Goal: Task Accomplishment & Management: Complete application form

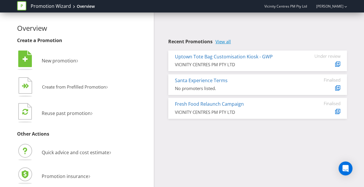
click at [222, 42] on link "View all" at bounding box center [222, 41] width 15 height 5
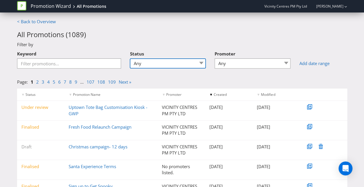
click at [200, 62] on select "Any Draft Under review Unlocked for amendments Amendments submitted Finalised" at bounding box center [168, 63] width 76 height 10
click at [193, 42] on div "Filter by" at bounding box center [182, 44] width 339 height 6
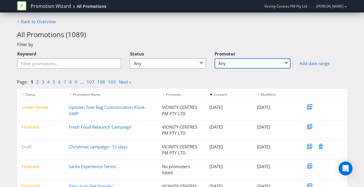
click at [286, 65] on select "Any 96 101 504 045 [GEOGRAPHIC_DATA] [GEOGRAPHIC_DATA] Comco Digital [GEOGRAPHI…" at bounding box center [253, 63] width 76 height 10
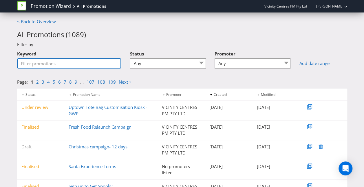
click at [31, 61] on input "Keyword" at bounding box center [69, 63] width 104 height 10
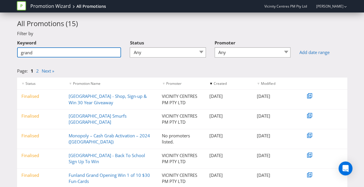
scroll to position [10, 0]
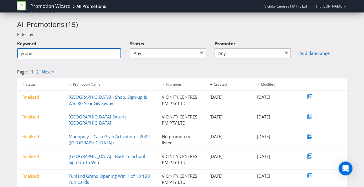
drag, startPoint x: 28, startPoint y: 53, endPoint x: 13, endPoint y: 53, distance: 15.1
click at [13, 53] on div "Keyword grand" at bounding box center [69, 50] width 113 height 25
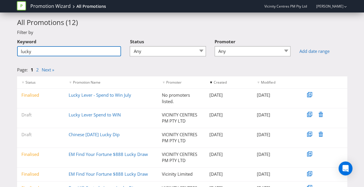
scroll to position [18, 0]
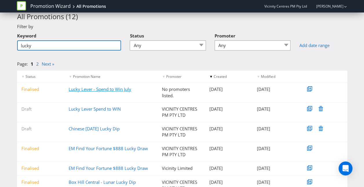
type input "lucky"
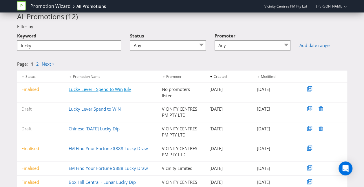
click at [95, 89] on link "Lucky Lever - Spend to Win July" at bounding box center [100, 89] width 63 height 6
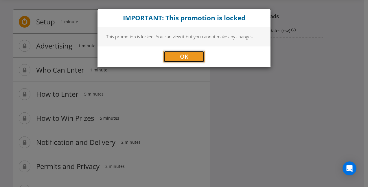
click at [189, 58] on button "OK" at bounding box center [184, 57] width 41 height 12
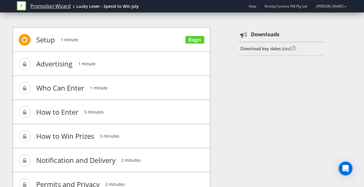
click at [59, 7] on link "Promotion Wizard" at bounding box center [50, 6] width 40 height 7
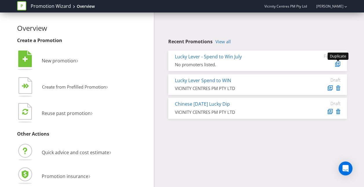
click at [339, 64] on icon at bounding box center [338, 63] width 3 height 3
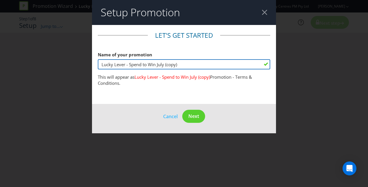
drag, startPoint x: 125, startPoint y: 64, endPoint x: 98, endPoint y: 64, distance: 26.1
click at [98, 64] on input "Lucky Lever - Spend to Win July (copy)" at bounding box center [184, 64] width 173 height 10
drag, startPoint x: 136, startPoint y: 64, endPoint x: 172, endPoint y: 66, distance: 36.5
click at [172, 66] on input "Shop Play & Win - Spend to Win July (copy)" at bounding box center [184, 64] width 173 height 10
type input "Shop Play & Win at [GEOGRAPHIC_DATA]"
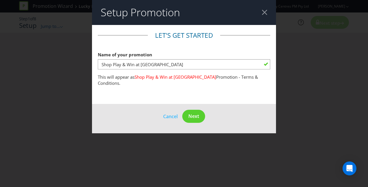
drag, startPoint x: 193, startPoint y: 72, endPoint x: 254, endPoint y: 96, distance: 66.3
click at [254, 96] on main "Let's get started Name of your promotion Shop Play & Win at Mandurah Forum This…" at bounding box center [184, 64] width 184 height 79
click at [200, 96] on main "Let's get started Name of your promotion Shop Play & Win at Mandurah Forum This…" at bounding box center [184, 64] width 184 height 79
click at [197, 116] on span "Next" at bounding box center [194, 116] width 11 height 6
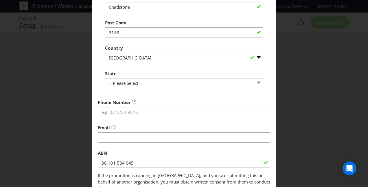
scroll to position [147, 0]
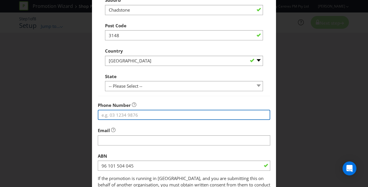
click at [132, 113] on input "tel" at bounding box center [184, 114] width 173 height 10
type input "0895355522"
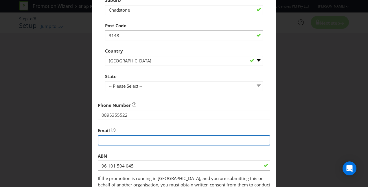
type input "[DOMAIN_NAME][EMAIL_ADDRESS][DOMAIN_NAME]"
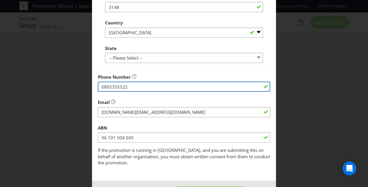
scroll to position [181, 0]
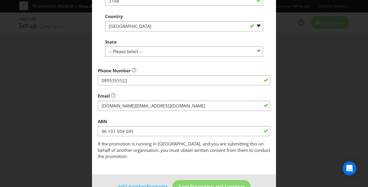
click at [181, 120] on div "ABN 96 101 504 045" at bounding box center [184, 125] width 173 height 21
click at [193, 183] on span "Save Promotion and Continue" at bounding box center [212, 186] width 66 height 6
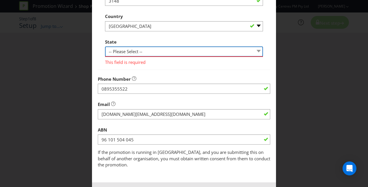
click at [124, 52] on select "-- Please Select -- [GEOGRAPHIC_DATA] [GEOGRAPHIC_DATA] [GEOGRAPHIC_DATA] [GEOG…" at bounding box center [184, 51] width 158 height 10
click at [105, 46] on select "-- Please Select -- [GEOGRAPHIC_DATA] [GEOGRAPHIC_DATA] [GEOGRAPHIC_DATA] [GEOG…" at bounding box center [184, 51] width 158 height 10
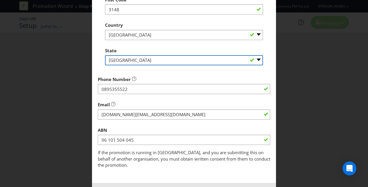
scroll to position [169, 0]
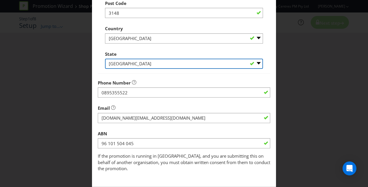
click at [166, 63] on select "-- Please Select -- [GEOGRAPHIC_DATA] [GEOGRAPHIC_DATA] [GEOGRAPHIC_DATA] [GEOG…" at bounding box center [184, 64] width 158 height 10
select select "VIC"
click at [105, 59] on select "-- Please Select -- [GEOGRAPHIC_DATA] [GEOGRAPHIC_DATA] [GEOGRAPHIC_DATA] [GEOG…" at bounding box center [184, 64] width 158 height 10
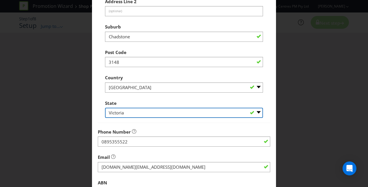
scroll to position [191, 0]
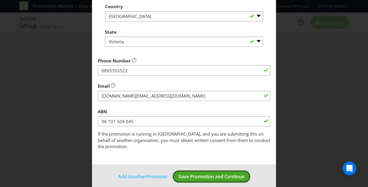
click at [198, 173] on span "Save Promotion and Continue" at bounding box center [212, 176] width 66 height 6
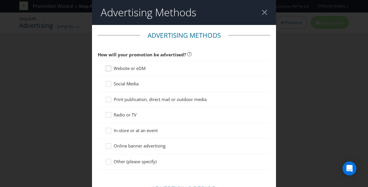
click at [107, 68] on icon at bounding box center [109, 69] width 9 height 9
click at [0, 0] on input "Website or eDM" at bounding box center [0, 0] width 0 height 0
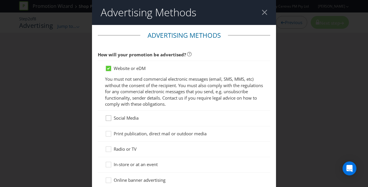
click at [107, 118] on icon at bounding box center [109, 119] width 9 height 9
click at [0, 0] on input "Social Media" at bounding box center [0, 0] width 0 height 0
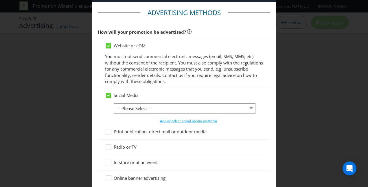
scroll to position [28, 0]
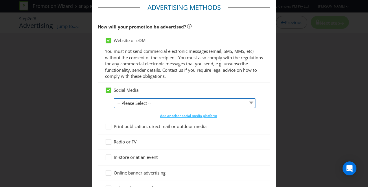
click at [243, 101] on select "-- Please Select -- Facebook X Instagram Snapchat LinkedIn Pinterest Tumblr You…" at bounding box center [185, 103] width 142 height 10
select select "INSTAGRAM"
click at [114, 98] on select "-- Please Select -- Facebook X Instagram Snapchat LinkedIn Pinterest Tumblr You…" at bounding box center [185, 103] width 142 height 10
click at [248, 103] on select "-- Please Select -- Facebook X Instagram Snapchat LinkedIn Pinterest Tumblr You…" at bounding box center [185, 103] width 142 height 10
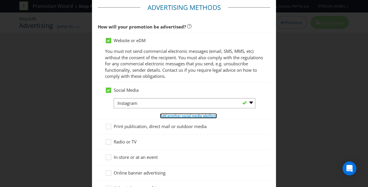
click at [184, 116] on span "Add another social media platform" at bounding box center [188, 115] width 57 height 5
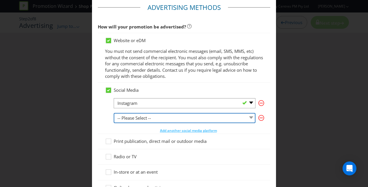
click at [248, 117] on select "-- Please Select -- Facebook X Instagram Snapchat LinkedIn Pinterest Tumblr You…" at bounding box center [185, 118] width 142 height 10
select select "FACEBOOK"
click at [114, 113] on select "-- Please Select -- Facebook X Instagram Snapchat LinkedIn Pinterest Tumblr You…" at bounding box center [185, 118] width 142 height 10
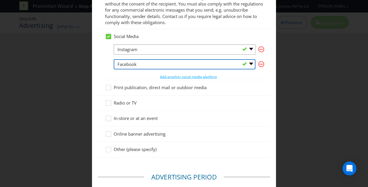
scroll to position [82, 0]
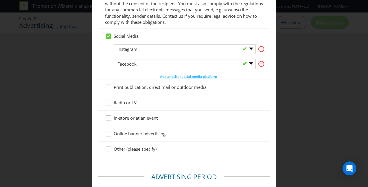
click at [108, 119] on icon at bounding box center [109, 119] width 9 height 9
click at [0, 0] on input "In-store or at an event" at bounding box center [0, 0] width 0 height 0
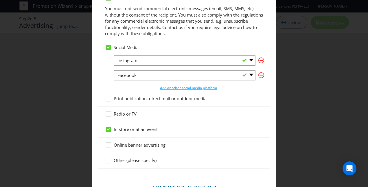
scroll to position [71, 0]
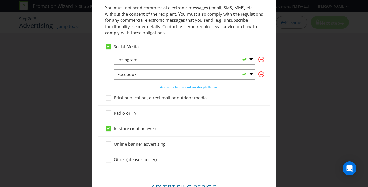
click at [109, 97] on icon at bounding box center [109, 98] width 9 height 9
click at [0, 0] on input "Print publication, direct mail or outdoor media" at bounding box center [0, 0] width 0 height 0
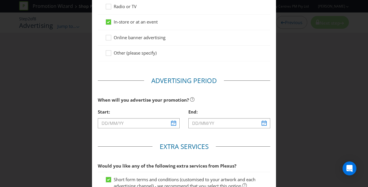
scroll to position [179, 0]
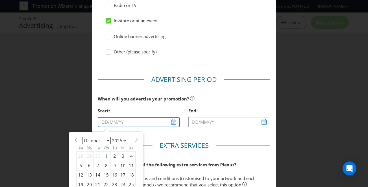
click at [172, 121] on input "text" at bounding box center [139, 122] width 82 height 10
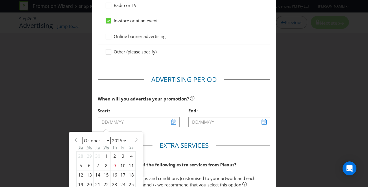
click at [134, 139] on span at bounding box center [136, 139] width 4 height 4
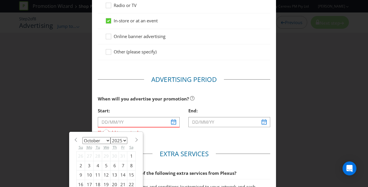
select select "10"
click at [120, 181] on div "21" at bounding box center [123, 183] width 8 height 9
type input "[DATE]"
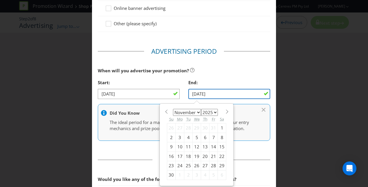
scroll to position [207, 0]
drag, startPoint x: 205, startPoint y: 120, endPoint x: 168, endPoint y: 172, distance: 63.4
click at [168, 172] on div "30" at bounding box center [171, 174] width 8 height 9
type input "[DATE]"
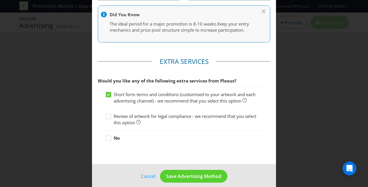
scroll to position [316, 0]
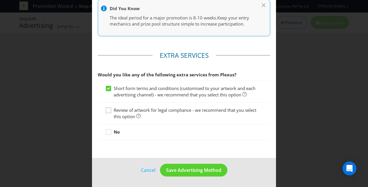
click at [108, 109] on div at bounding box center [108, 108] width 3 height 3
click at [0, 0] on input "Review of artwork for legal compliance - we recommend that you select this opti…" at bounding box center [0, 0] width 0 height 0
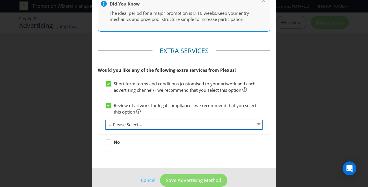
click at [141, 129] on select "-- Please Select -- 1 piece 2-4 pieces (provided at same time) 5-7 pieces (prov…" at bounding box center [184, 124] width 158 height 10
click at [105, 124] on select "-- Please Select -- 1 piece 2-4 pieces (provided at same time) 5-7 pieces (prov…" at bounding box center [184, 124] width 158 height 10
click at [118, 129] on select "-- Please Select -- 1 piece 2-4 pieces (provided at same time) 5-7 pieces (prov…" at bounding box center [184, 124] width 158 height 10
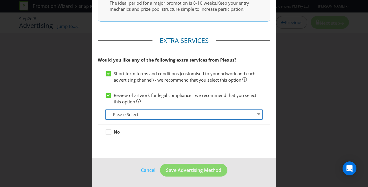
click at [155, 109] on select "-- Please Select -- 1 piece 2-4 pieces (provided at same time) 5-7 pieces (prov…" at bounding box center [184, 114] width 158 height 10
select select "MARKETING_REVIEW_2"
click at [105, 109] on select "-- Please Select -- 1 piece 2-4 pieces (provided at same time) 5-7 pieces (prov…" at bounding box center [184, 114] width 158 height 10
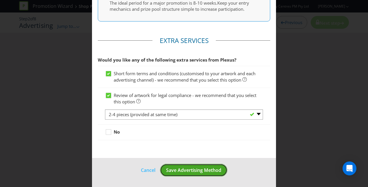
click at [185, 170] on span "Save Advertising Method" at bounding box center [193, 170] width 55 height 6
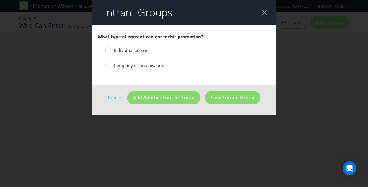
click at [108, 49] on div at bounding box center [108, 48] width 3 height 3
click at [0, 0] on input "Individual person" at bounding box center [0, 0] width 0 height 0
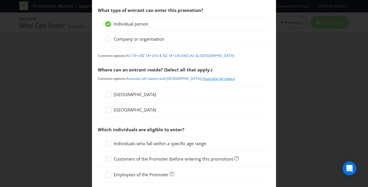
scroll to position [28, 0]
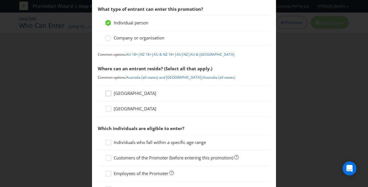
click at [107, 91] on div at bounding box center [108, 91] width 3 height 3
click at [0, 0] on input "[GEOGRAPHIC_DATA]" at bounding box center [0, 0] width 0 height 0
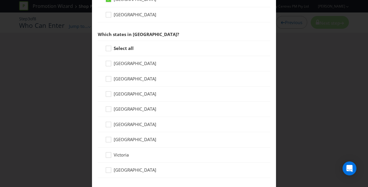
scroll to position [123, 0]
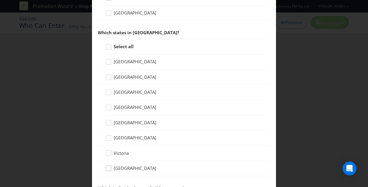
click at [108, 167] on icon at bounding box center [109, 169] width 9 height 9
click at [0, 0] on input "[GEOGRAPHIC_DATA]" at bounding box center [0, 0] width 0 height 0
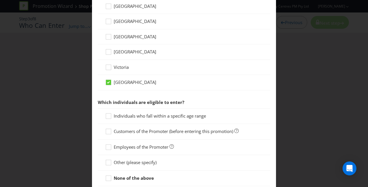
scroll to position [211, 0]
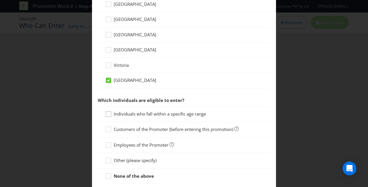
click at [108, 112] on icon at bounding box center [109, 115] width 9 height 9
click at [0, 0] on input "Individuals who fall within a specific age range" at bounding box center [0, 0] width 0 height 0
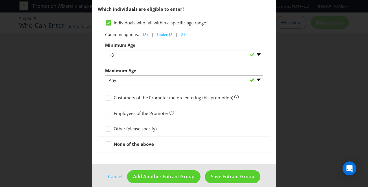
scroll to position [306, 0]
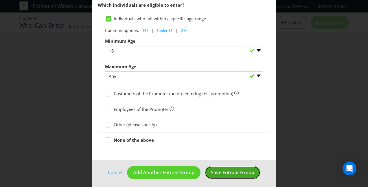
drag, startPoint x: 225, startPoint y: 169, endPoint x: 217, endPoint y: 170, distance: 8.2
click at [217, 170] on span "Save Entrant Group" at bounding box center [232, 172] width 43 height 6
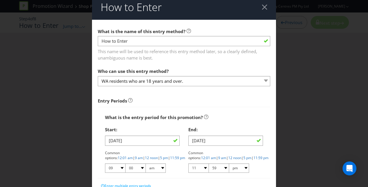
scroll to position [12, 0]
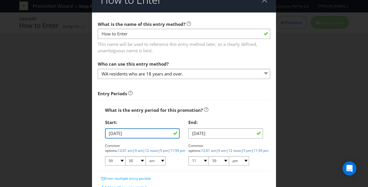
click at [109, 133] on input "[DATE]" at bounding box center [142, 133] width 75 height 10
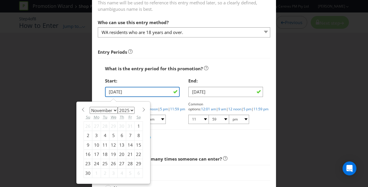
scroll to position [66, 0]
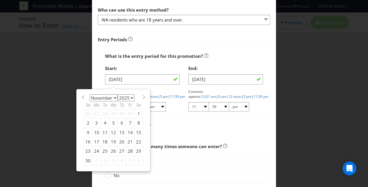
click at [111, 151] on div "26" at bounding box center [113, 150] width 8 height 9
type input "[DATE]"
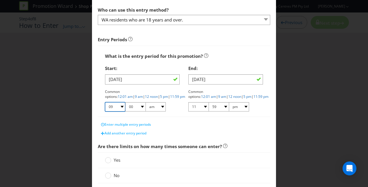
click at [120, 105] on select "01 02 03 04 05 06 07 08 09 10 11 12" at bounding box center [115, 106] width 20 height 9
select select "10"
click at [105, 102] on select "01 02 03 04 05 06 07 08 09 10 11 12" at bounding box center [115, 106] width 20 height 9
click at [202, 106] on select "01 02 03 04 05 06 07 08 09 10 11 12" at bounding box center [199, 106] width 20 height 9
select select "02"
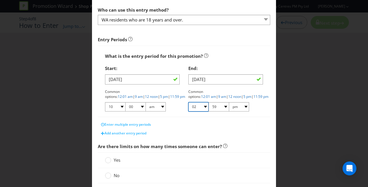
click at [189, 102] on select "01 02 03 04 05 06 07 08 09 10 11 12" at bounding box center [199, 106] width 20 height 9
click at [222, 105] on select "00 01 05 10 15 20 25 29 30 35 40 45 50 55 59" at bounding box center [219, 106] width 20 height 9
select select "00"
click at [209, 102] on select "00 01 05 10 15 20 25 29 30 35 40 45 50 55 59" at bounding box center [219, 106] width 20 height 9
click at [202, 136] on div "Add another entry period" at bounding box center [184, 133] width 173 height 9
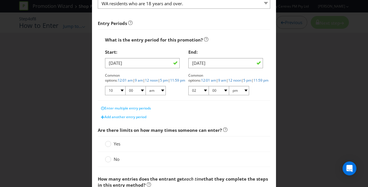
scroll to position [83, 0]
click at [107, 142] on div at bounding box center [108, 141] width 3 height 3
click at [0, 0] on input "Yes" at bounding box center [0, 0] width 0 height 0
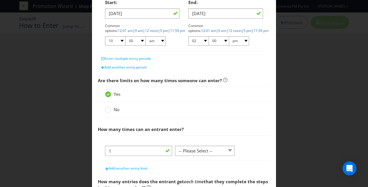
scroll to position [159, 0]
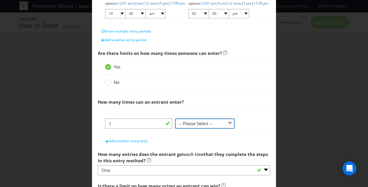
click at [229, 122] on select "-- Please Select -- per person per day per purchase per transaction Other (plea…" at bounding box center [205, 123] width 60 height 10
select select "PER_DAY"
click at [175, 118] on select "-- Please Select -- per person per day per purchase per transaction Other (plea…" at bounding box center [205, 123] width 60 height 10
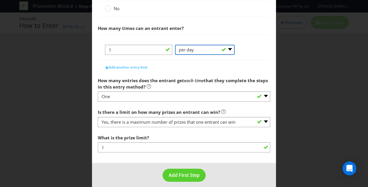
scroll to position [236, 0]
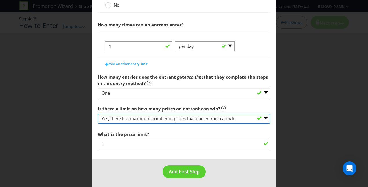
click at [262, 116] on select "-- Please select -- Yes, there is a maximum number of prizes that one entrant c…" at bounding box center [184, 118] width 173 height 10
click at [98, 113] on select "-- Please select -- Yes, there is a maximum number of prizes that one entrant c…" at bounding box center [184, 118] width 173 height 10
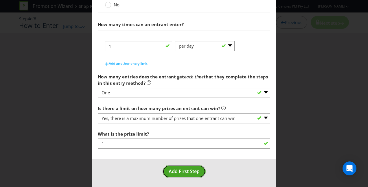
click at [186, 170] on span "Add First Step" at bounding box center [184, 171] width 31 height 6
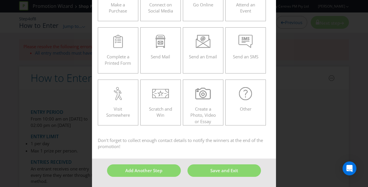
scroll to position [25, 0]
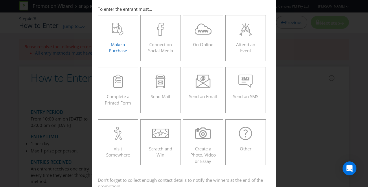
click at [113, 44] on span "Make a Purchase" at bounding box center [118, 47] width 18 height 12
click at [0, 0] on input "Make a Purchase" at bounding box center [0, 0] width 0 height 0
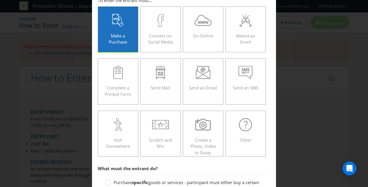
scroll to position [34, 0]
click at [240, 25] on icon at bounding box center [246, 19] width 16 height 13
click at [0, 0] on input "Attend an Event" at bounding box center [0, 0] width 0 height 0
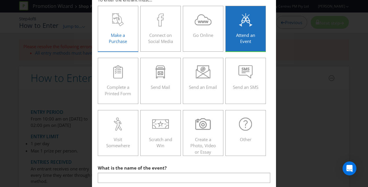
click at [116, 31] on div "Make a Purchase" at bounding box center [118, 26] width 28 height 26
click at [0, 0] on input "Make a Purchase" at bounding box center [0, 0] width 0 height 0
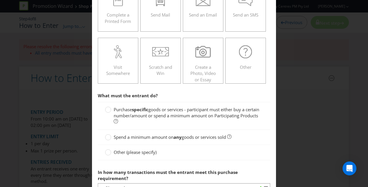
scroll to position [106, 0]
click at [108, 136] on circle at bounding box center [108, 137] width 6 height 6
click at [0, 0] on input "Spend a minimum amount on any goods or services sold" at bounding box center [0, 0] width 0 height 0
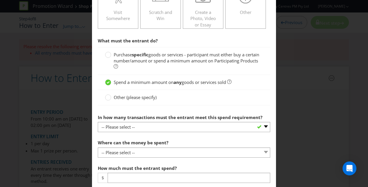
scroll to position [161, 0]
click at [105, 95] on circle at bounding box center [108, 97] width 6 height 6
click at [0, 0] on input "Other (please specify)" at bounding box center [0, 0] width 0 height 0
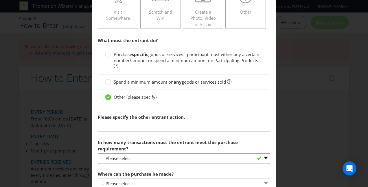
drag, startPoint x: 111, startPoint y: 127, endPoint x: 224, endPoint y: 103, distance: 116.3
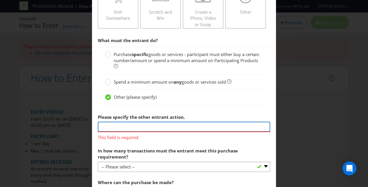
drag, startPoint x: 224, startPoint y: 103, endPoint x: 102, endPoint y: 122, distance: 124.0
type input "n"
drag, startPoint x: 165, startPoint y: 125, endPoint x: 264, endPoint y: 128, distance: 98.8
click at [264, 128] on input "Spend $50 or more on any goods or services (other than excluded items) in one t…" at bounding box center [184, 126] width 173 height 10
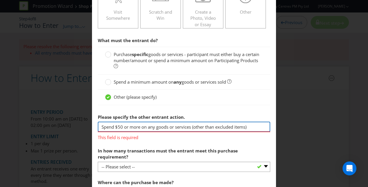
scroll to position [0, 0]
click at [247, 124] on input "Spend $50 or more on any goods or services (other than excluded items)" at bounding box center [184, 126] width 173 height 10
type input "Spend $50 or more on any goods or services (other than excluded items) from any…"
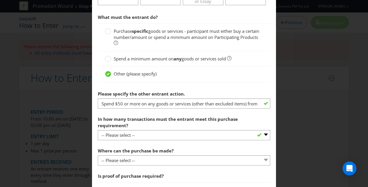
scroll to position [189, 0]
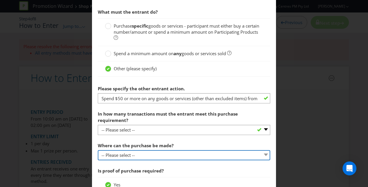
click at [118, 150] on select "-- Please select -- Any stores displaying promotional material (including onlin…" at bounding box center [184, 155] width 173 height 10
select select "SPECIFIC"
click at [98, 150] on select "-- Please select -- Any stores displaying promotional material (including onlin…" at bounding box center [184, 155] width 173 height 10
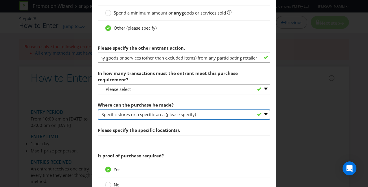
scroll to position [0, 55]
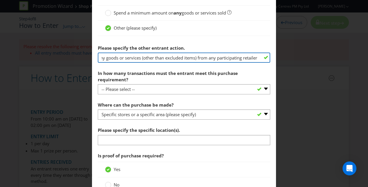
drag, startPoint x: 193, startPoint y: 56, endPoint x: 264, endPoint y: 57, distance: 70.7
click at [264, 57] on input "Spend $50 or more on any goods or services (other than excluded items) from any…" at bounding box center [184, 57] width 173 height 10
type input "Spend $50 or more on any goods or services (other than excluded items)"
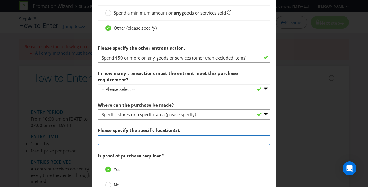
click at [112, 135] on input "text" at bounding box center [184, 140] width 173 height 10
type input "Mandurah Forum"
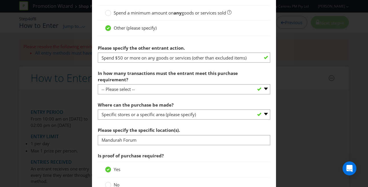
click at [160, 152] on span "Is proof of purchase required?" at bounding box center [131, 155] width 66 height 6
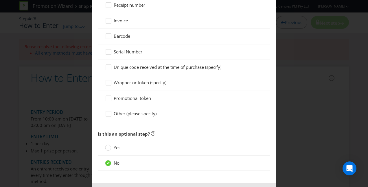
scroll to position [489, 0]
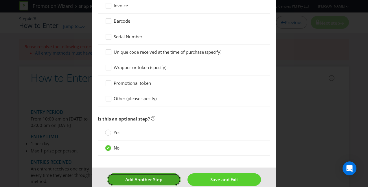
click at [141, 176] on span "Add Another Step" at bounding box center [143, 179] width 37 height 6
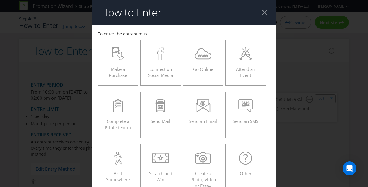
scroll to position [25, 0]
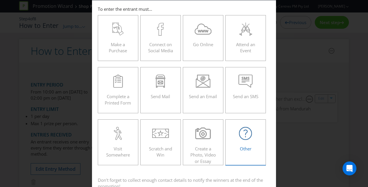
click at [246, 131] on icon at bounding box center [246, 133] width 4 height 8
click at [0, 0] on input "Other" at bounding box center [0, 0] width 0 height 0
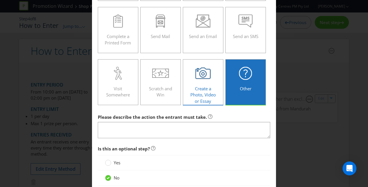
scroll to position [92, 0]
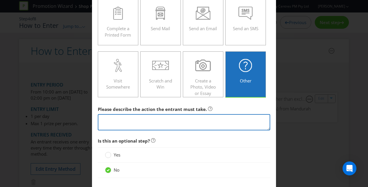
click at [122, 117] on textarea at bounding box center [184, 122] width 173 height 17
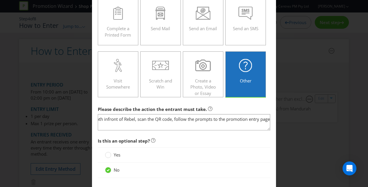
scroll to position [0, 0]
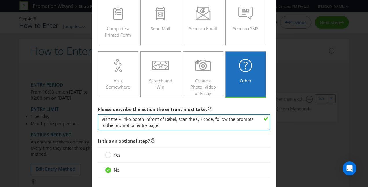
click at [161, 123] on textarea "Visit the Plinko booth infront of Rebel, scan the QR code, follow the prompts t…" at bounding box center [184, 122] width 173 height 17
paste textarea "and fully complete and submit the online entry form with all requested personal…"
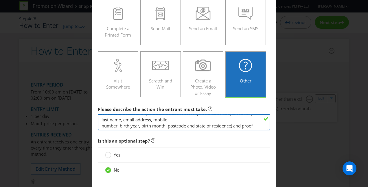
scroll to position [17, 0]
click at [201, 122] on textarea "Visit the Plinko booth infront of Rebel, scan the QR code, follow the prompts t…" at bounding box center [184, 122] width 173 height 17
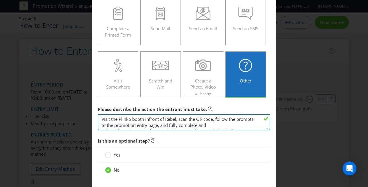
scroll to position [1, 0]
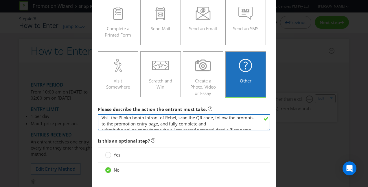
click at [143, 116] on textarea "Visit the Plinko booth infront of Rebel, scan the QR code, follow the prompts t…" at bounding box center [184, 122] width 173 height 17
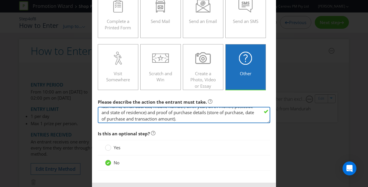
scroll to position [22, 0]
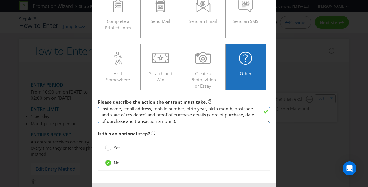
click at [227, 112] on textarea "Visit the Plinko booth located in front of Rebel, scan the QR code, follow the …" at bounding box center [184, 115] width 173 height 17
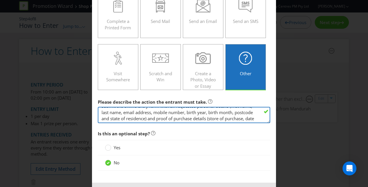
scroll to position [25, 0]
click at [216, 118] on textarea "Visit the Plinko booth located in front of Rebel, scan the QR code, follow the …" at bounding box center [184, 115] width 173 height 17
click at [178, 114] on textarea "Visit the Plinko booth located in front of Rebel, scan the QR code, follow the …" at bounding box center [184, 115] width 173 height 17
click at [212, 118] on textarea "Visit the Plinko booth located in front of Rebel, scan the QR code, follow the …" at bounding box center [184, 115] width 173 height 17
paste textarea "By entering, entrants subscribe to receive news of exclusive events and promoti…"
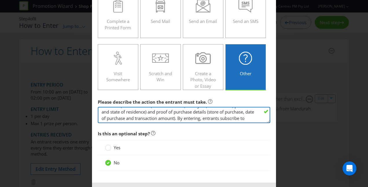
scroll to position [35, 0]
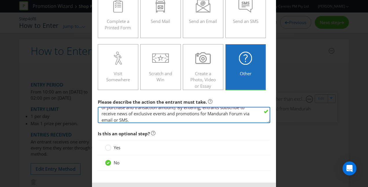
click at [209, 108] on textarea "Visit the Plinko booth located in front of Rebel, scan the QR code, follow the …" at bounding box center [184, 115] width 173 height 17
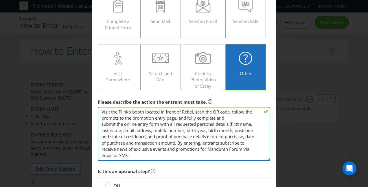
scroll to position [0, 0]
drag, startPoint x: 266, startPoint y: 120, endPoint x: 269, endPoint y: 158, distance: 37.8
click at [269, 158] on main "To enter the entrant must... Make a Purchase Connect on Social Media Go Online …" at bounding box center [184, 72] width 184 height 294
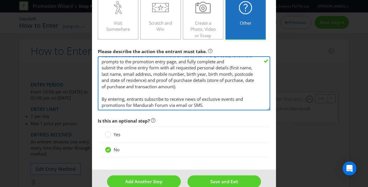
scroll to position [160, 0]
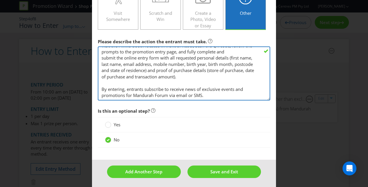
click at [207, 94] on textarea "Visit the Plinko booth located in front of Rebel, scan the QR code, follow the …" at bounding box center [184, 73] width 173 height 54
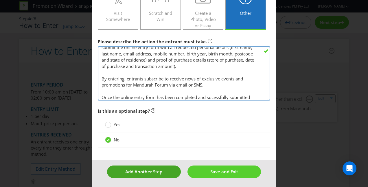
scroll to position [23, 0]
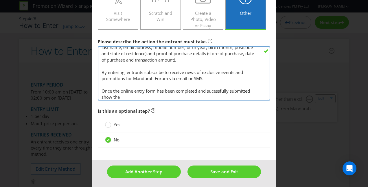
drag, startPoint x: 218, startPoint y: 89, endPoint x: 221, endPoint y: 89, distance: 3.2
click at [145, 96] on textarea "Visit the Plinko booth located in front of Rebel, scan the QR code, follow the …" at bounding box center [184, 73] width 173 height 54
click at [194, 96] on textarea "Visit the Plinko booth located in front of Rebel, scan the QR code, follow the …" at bounding box center [184, 73] width 173 height 54
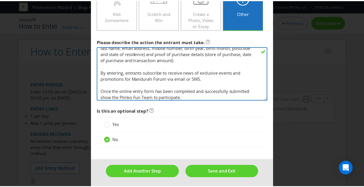
scroll to position [24, 0]
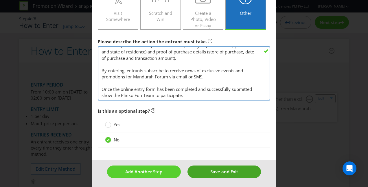
type textarea "Visit the Plinko booth located in front of Rebel, scan the QR code, follow the …"
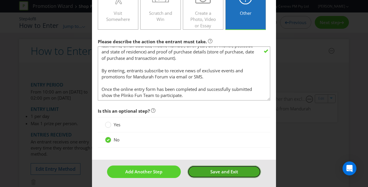
click at [216, 171] on span "Save and Exit" at bounding box center [225, 171] width 28 height 6
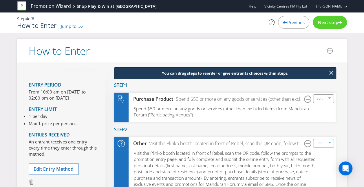
click at [216, 171] on span "Visit the Plinko booth located in front of Rebel, scan the QR code, follow the …" at bounding box center [225, 174] width 182 height 49
click at [216, 171] on span "Visit the Plinko booth located in front of Rebel, scan the QR code, follow the …" at bounding box center [224, 175] width 183 height 50
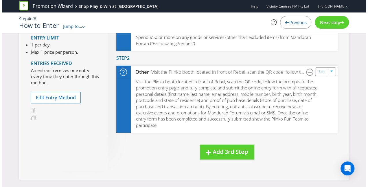
scroll to position [72, 0]
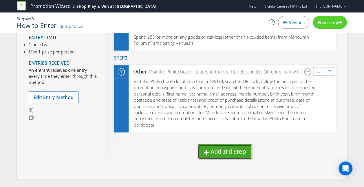
click at [228, 154] on span "Add 3rd Step" at bounding box center [228, 151] width 35 height 8
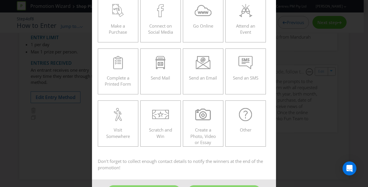
scroll to position [112, 0]
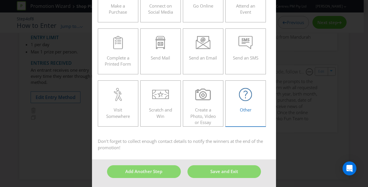
click at [243, 95] on icon at bounding box center [245, 94] width 13 height 13
click at [0, 0] on input "Other" at bounding box center [0, 0] width 0 height 0
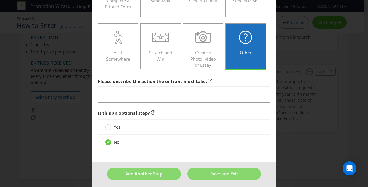
scroll to position [169, 0]
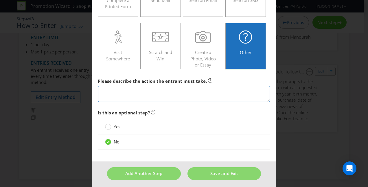
click at [110, 93] on textarea at bounding box center [184, 93] width 173 height 17
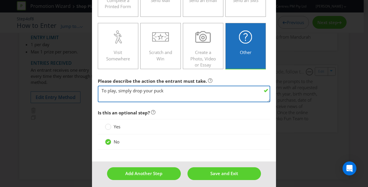
paste textarea "rop your puck on our giant Plinko board."
click at [179, 89] on textarea "To play, simply drop your puck rop your puck on our giant Plinko board." at bounding box center [184, 93] width 173 height 17
click at [216, 90] on textarea "To play, simply drop your puck on our giant Plinko board." at bounding box center [184, 93] width 173 height 17
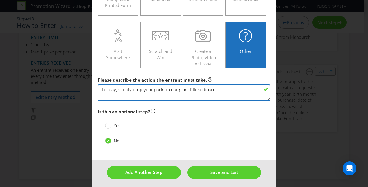
drag, startPoint x: 140, startPoint y: 88, endPoint x: 97, endPoint y: 90, distance: 43.2
click at [98, 90] on textarea "To play, simply drop your puck on our giant Plinko board." at bounding box center [184, 92] width 173 height 17
click at [219, 89] on textarea "To play, simply drop your puck on our giant Plinko board." at bounding box center [184, 92] width 173 height 17
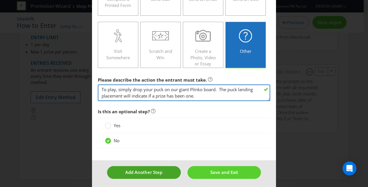
type textarea "To play, simply drop your puck on our giant Plinko board. The puck landing plac…"
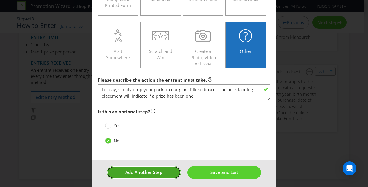
click at [149, 169] on span "Add Another Step" at bounding box center [143, 172] width 37 height 6
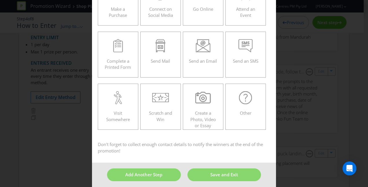
scroll to position [112, 0]
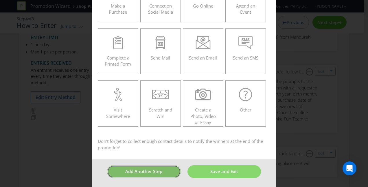
click at [142, 170] on span "Add Another Step" at bounding box center [143, 171] width 37 height 6
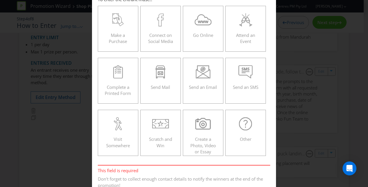
scroll to position [83, 0]
click at [242, 129] on icon at bounding box center [245, 123] width 13 height 13
click at [0, 0] on input "Other" at bounding box center [0, 0] width 0 height 0
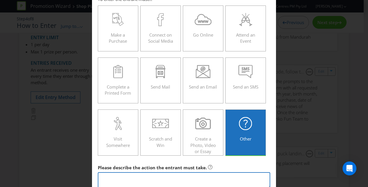
click at [107, 174] on textarea at bounding box center [184, 180] width 173 height 17
click at [266, 176] on textarea "If a prize has been won, the winner will be able to claim their prize via the P…" at bounding box center [184, 180] width 173 height 17
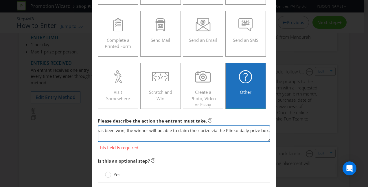
scroll to position [130, 0]
click at [266, 129] on textarea "If a prize has been won, the winner will be able to claim their prize via the P…" at bounding box center [184, 133] width 173 height 17
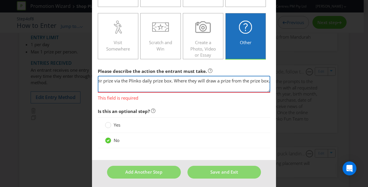
scroll to position [180, 0]
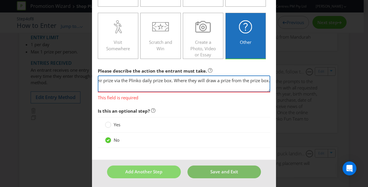
type textarea "If a prize has been won, the winner will be able to claim their prize via the P…"
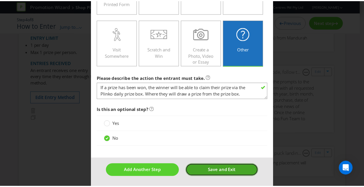
scroll to position [171, 0]
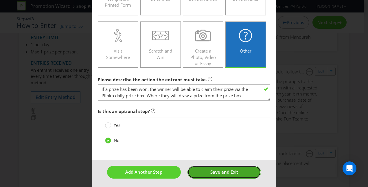
click at [201, 172] on button "Save and Exit" at bounding box center [225, 171] width 74 height 12
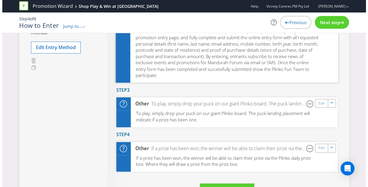
scroll to position [165, 0]
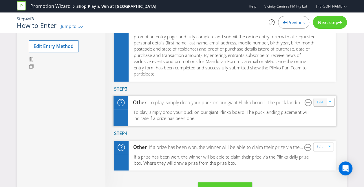
click at [320, 104] on link "Edit" at bounding box center [320, 102] width 6 height 7
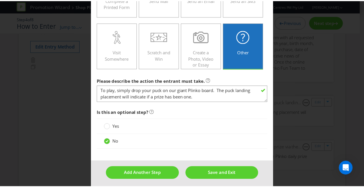
scroll to position [170, 0]
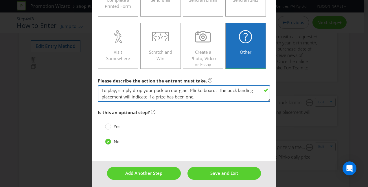
click at [193, 96] on textarea "To play, simply drop your puck on our giant Plinko board. The puck landing plac…" at bounding box center [184, 93] width 173 height 17
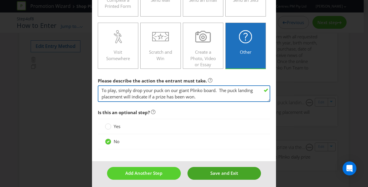
type textarea "To play, simply drop your puck on our giant Plinko board. The puck landing plac…"
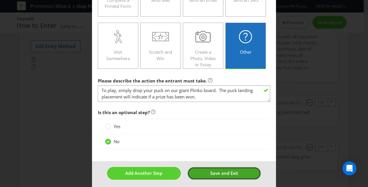
click at [211, 170] on span "Save and Exit" at bounding box center [225, 173] width 28 height 6
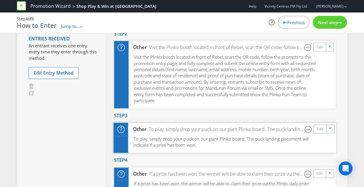
scroll to position [138, 0]
click at [323, 23] on span "Next step" at bounding box center [328, 22] width 20 height 6
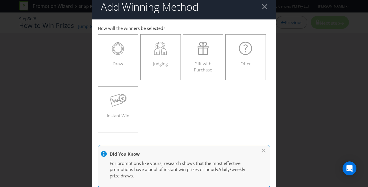
scroll to position [10, 0]
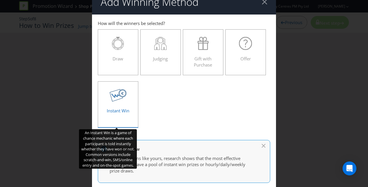
click at [127, 109] on span "Instant Win" at bounding box center [118, 110] width 23 height 6
click at [0, 0] on input "Instant Win" at bounding box center [0, 0] width 0 height 0
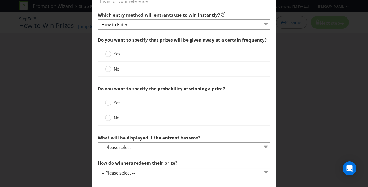
scroll to position [207, 0]
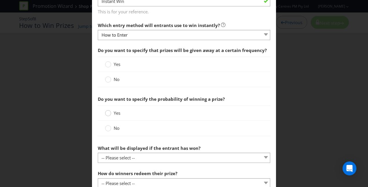
click at [108, 111] on div at bounding box center [108, 110] width 3 height 3
click at [0, 0] on input "Yes" at bounding box center [0, 0] width 0 height 0
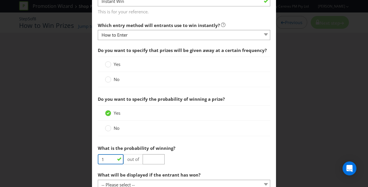
drag, startPoint x: 103, startPoint y: 159, endPoint x: 96, endPoint y: 160, distance: 7.3
click at [96, 160] on div "1" at bounding box center [109, 161] width 30 height 15
type input "2"
click at [147, 159] on input "number" at bounding box center [154, 159] width 22 height 10
type input "4"
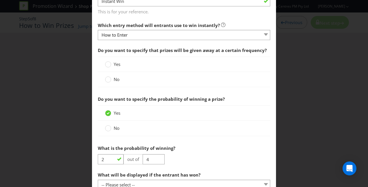
click at [222, 132] on div "No" at bounding box center [184, 127] width 173 height 15
click at [108, 78] on circle at bounding box center [108, 79] width 6 height 6
click at [0, 0] on input "No" at bounding box center [0, 0] width 0 height 0
click at [172, 78] on div "No" at bounding box center [184, 79] width 158 height 6
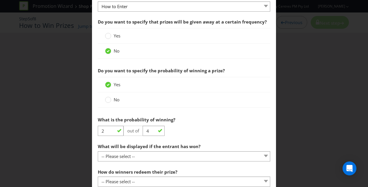
scroll to position [235, 0]
click at [172, 78] on div "Yes" at bounding box center [184, 84] width 173 height 15
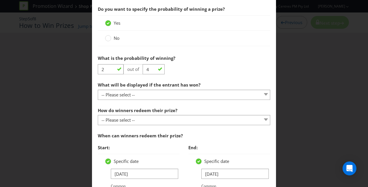
scroll to position [297, 0]
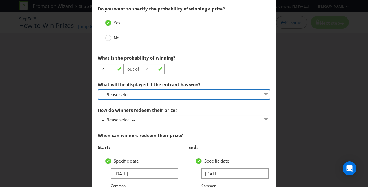
click at [154, 93] on select "-- Please select -- The winner will be notified as appropriate for the entry me…" at bounding box center [184, 94] width 173 height 10
select select "OTHER"
click at [98, 89] on select "-- Please select -- The winner will be notified as appropriate for the entry me…" at bounding box center [184, 94] width 173 height 10
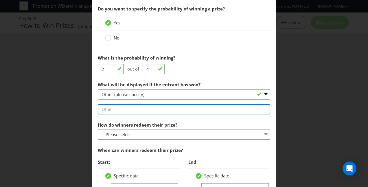
click at [119, 109] on input "text" at bounding box center [184, 109] width 173 height 10
type input "Game Card Display you Are A Winner"
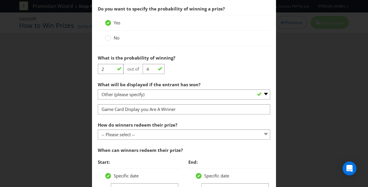
click at [194, 124] on div "How do winners redeem their prize? -- Please select -- Present winning message …" at bounding box center [184, 129] width 173 height 21
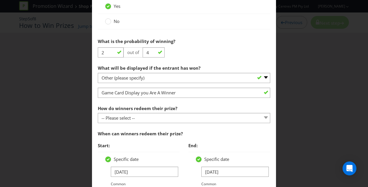
scroll to position [316, 0]
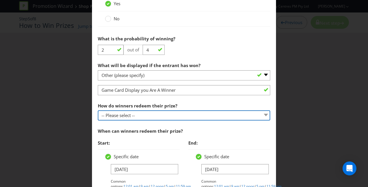
click at [188, 115] on select "-- Please select -- Present winning message to venue staff Follow instructions …" at bounding box center [184, 115] width 173 height 10
select select "VENUE"
click at [98, 110] on select "-- Please select -- Present winning message to venue staff Follow instructions …" at bounding box center [184, 115] width 173 height 10
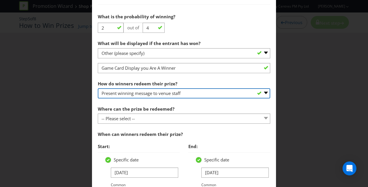
scroll to position [339, 0]
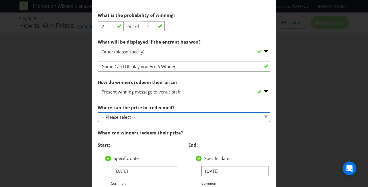
click at [162, 116] on select "-- Please select -- At a Participating Venue At specific locations (please spec…" at bounding box center [184, 117] width 173 height 10
select select "OTHER"
click at [98, 112] on select "-- Please select -- At a Participating Venue At specific locations (please spec…" at bounding box center [184, 117] width 173 height 10
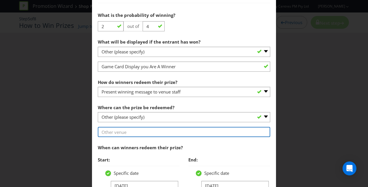
click at [108, 132] on input "text" at bounding box center [184, 132] width 173 height 10
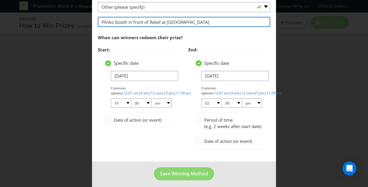
scroll to position [450, 0]
type input "Plinko Booth in front of Rebel at [GEOGRAPHIC_DATA]"
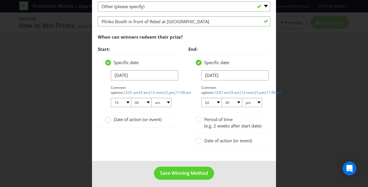
click at [106, 118] on circle at bounding box center [108, 119] width 6 height 6
click at [0, 0] on input "Date of action (or event)" at bounding box center [0, 0] width 0 height 0
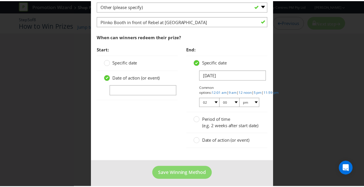
scroll to position [457, 0]
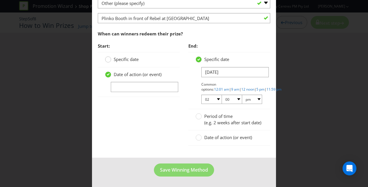
click at [107, 56] on div at bounding box center [108, 57] width 3 height 3
click at [0, 0] on input "Specific date" at bounding box center [0, 0] width 0 height 0
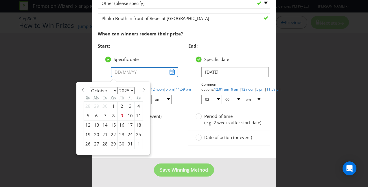
click at [117, 68] on input "text" at bounding box center [144, 72] width 67 height 10
type input "[DATE]"
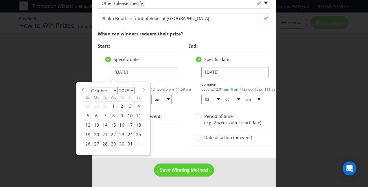
click at [86, 139] on div "26" at bounding box center [88, 143] width 8 height 9
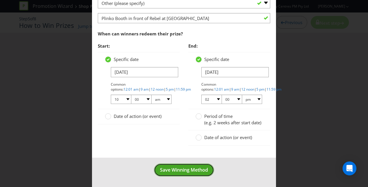
click at [176, 170] on span "Save Winning Method" at bounding box center [184, 169] width 48 height 6
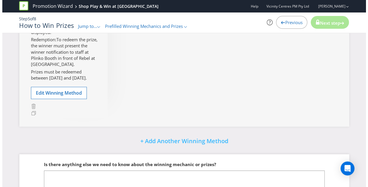
scroll to position [124, 0]
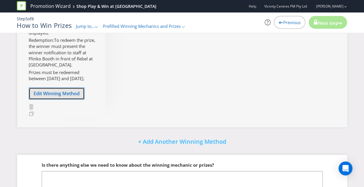
click at [52, 92] on span "Edit Winning Method" at bounding box center [57, 93] width 46 height 6
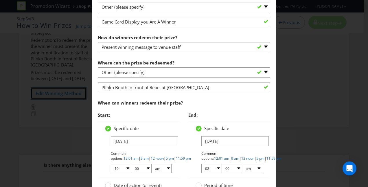
scroll to position [410, 0]
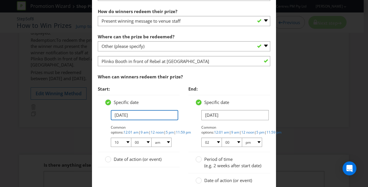
click at [124, 113] on input "[DATE]" at bounding box center [144, 115] width 67 height 10
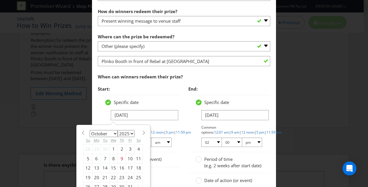
click at [142, 130] on span at bounding box center [144, 132] width 4 height 4
select select "10"
click at [110, 183] on div "26" at bounding box center [113, 186] width 8 height 9
type input "[DATE]"
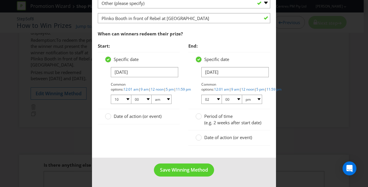
scroll to position [457, 0]
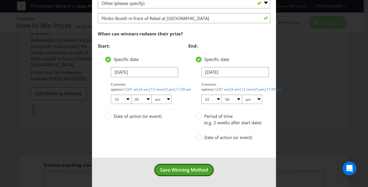
click at [167, 169] on span "Save Winning Method" at bounding box center [184, 169] width 48 height 6
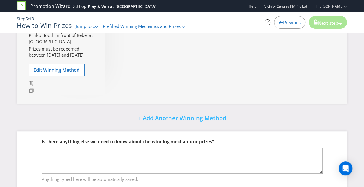
scroll to position [151, 0]
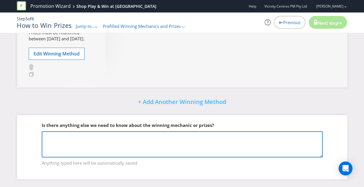
click at [59, 134] on textarea at bounding box center [182, 144] width 281 height 26
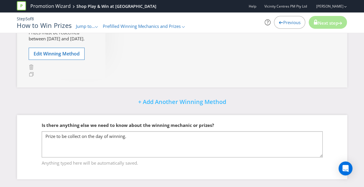
click at [227, 120] on div "Is there anything else we need to know about the winning mechanic or prizes?" at bounding box center [182, 125] width 281 height 12
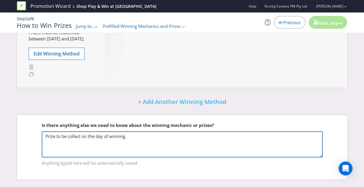
click at [127, 137] on textarea "Prize to be collect on the day of winning." at bounding box center [182, 144] width 281 height 26
drag, startPoint x: 154, startPoint y: 136, endPoint x: 178, endPoint y: 139, distance: 23.7
drag, startPoint x: 153, startPoint y: 136, endPoint x: 185, endPoint y: 139, distance: 31.7
drag, startPoint x: 181, startPoint y: 137, endPoint x: 133, endPoint y: 137, distance: 47.5
click at [133, 137] on textarea "Prize to be collected at the time of winning. Entire entery mechan" at bounding box center [182, 144] width 281 height 26
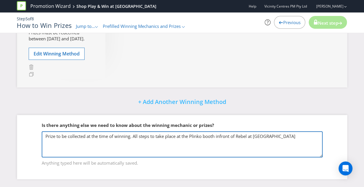
type textarea "Prize to be collected at the time of winning. All steps to take place at the Pl…"
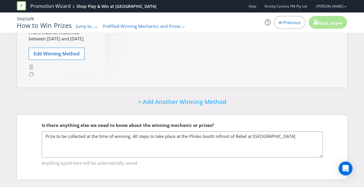
click at [241, 124] on div "Is there anything else we need to know about the winning mechanic or prizes?" at bounding box center [182, 125] width 281 height 12
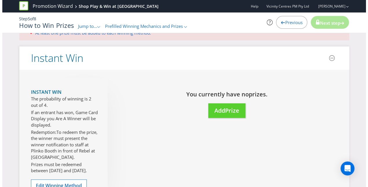
scroll to position [18, 0]
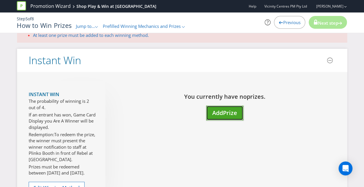
click at [221, 113] on span "Add" at bounding box center [217, 113] width 11 height 8
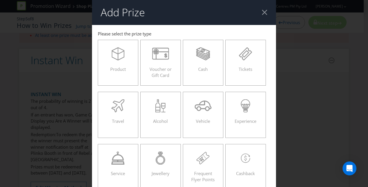
scroll to position [16, 0]
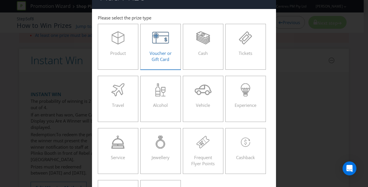
click at [156, 49] on div "Voucher or Gift Card" at bounding box center [161, 44] width 28 height 26
click at [0, 0] on input "Voucher or Gift Card" at bounding box center [0, 0] width 0 height 0
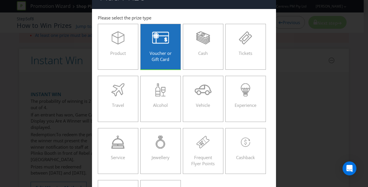
click at [156, 49] on div "Voucher or Gift Card" at bounding box center [161, 44] width 28 height 26
click at [0, 0] on input "Voucher or Gift Card" at bounding box center [0, 0] width 0 height 0
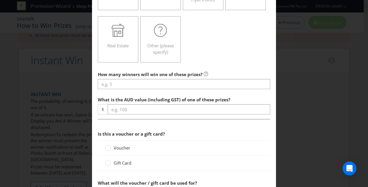
scroll to position [179, 0]
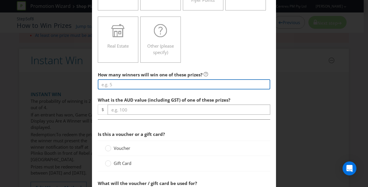
click at [113, 83] on input "number" at bounding box center [184, 84] width 173 height 10
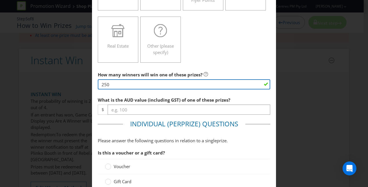
type input "250"
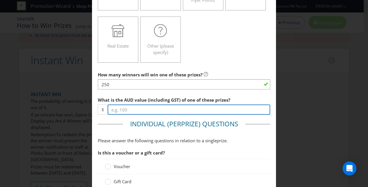
click at [115, 112] on input "number" at bounding box center [189, 109] width 163 height 10
type input "10"
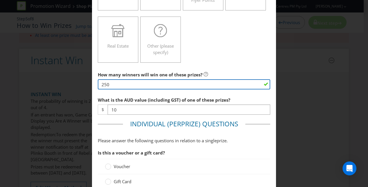
click at [110, 82] on input "250" at bounding box center [184, 84] width 173 height 10
drag, startPoint x: 110, startPoint y: 82, endPoint x: 120, endPoint y: 108, distance: 28.4
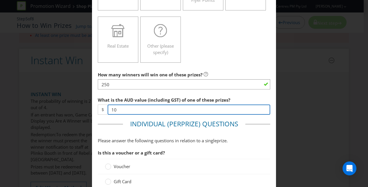
click at [120, 108] on input "10" at bounding box center [189, 109] width 163 height 10
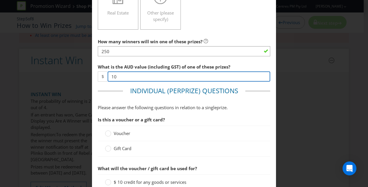
scroll to position [214, 0]
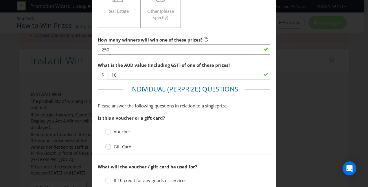
click at [105, 147] on circle at bounding box center [108, 147] width 6 height 6
click at [0, 0] on input "Gift Card" at bounding box center [0, 0] width 0 height 0
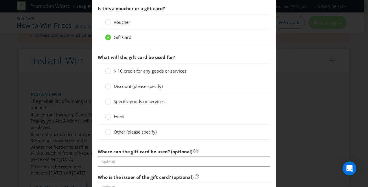
scroll to position [325, 0]
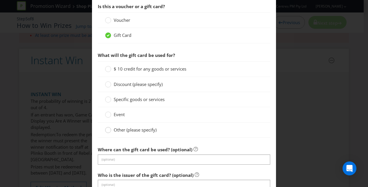
click at [107, 127] on div at bounding box center [108, 127] width 3 height 3
click at [0, 0] on input "Other (please specify)" at bounding box center [0, 0] width 0 height 0
click at [108, 67] on circle at bounding box center [108, 69] width 6 height 6
click at [0, 0] on input "$ 10 credit for any goods or services" at bounding box center [0, 0] width 0 height 0
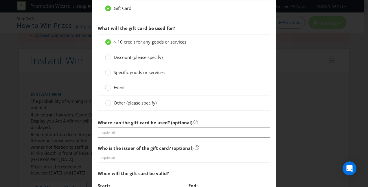
scroll to position [353, 0]
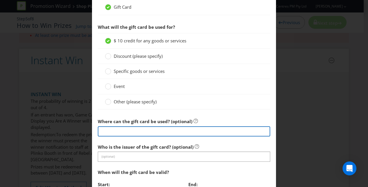
click at [121, 130] on input "text" at bounding box center [184, 131] width 173 height 10
drag, startPoint x: 180, startPoint y: 128, endPoint x: 165, endPoint y: 131, distance: 15.6
click at [165, 131] on input "Mandurah Forum participating reatilers" at bounding box center [184, 131] width 173 height 10
drag, startPoint x: 171, startPoint y: 129, endPoint x: 174, endPoint y: 128, distance: 2.9
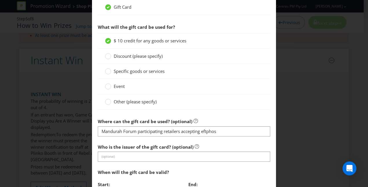
drag, startPoint x: 211, startPoint y: 129, endPoint x: 211, endPoint y: 137, distance: 7.8
click at [211, 137] on section "Is this a voucher or a gift card? Voucher Gift Card What will the gift card be …" at bounding box center [184, 123] width 173 height 302
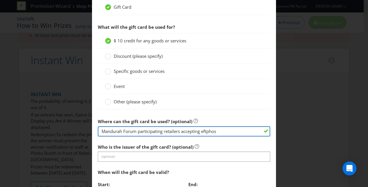
click at [210, 129] on input "Mandurah Forum participating retailers accepting eftphos" at bounding box center [184, 131] width 173 height 10
type input "Mandurah Forum participating retailers accepting eftpos"
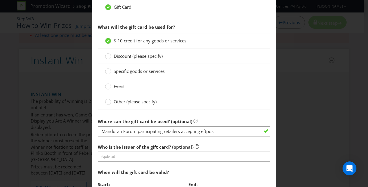
click at [222, 141] on div "Who is the issuer of the gift card? (optional) (optional)" at bounding box center [184, 151] width 173 height 21
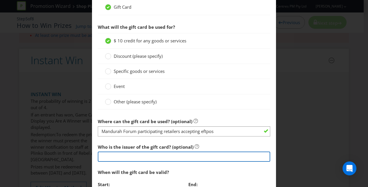
click at [102, 156] on input "text" at bounding box center [184, 156] width 173 height 10
type input "Vicinity Centres"
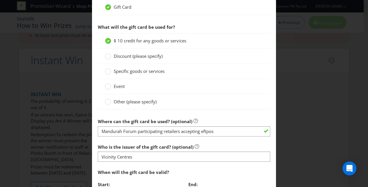
click at [147, 166] on div "When will the gift card be valid?" at bounding box center [184, 172] width 173 height 12
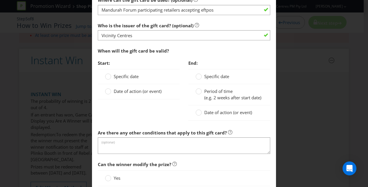
scroll to position [474, 0]
click at [108, 89] on circle at bounding box center [108, 91] width 6 height 6
click at [0, 0] on input "Date of action (or event)" at bounding box center [0, 0] width 0 height 0
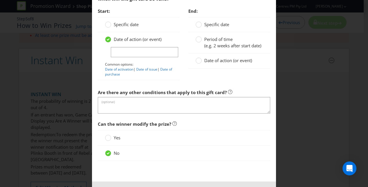
scroll to position [524, 0]
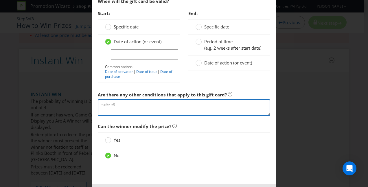
click at [108, 103] on textarea at bounding box center [184, 107] width 173 height 17
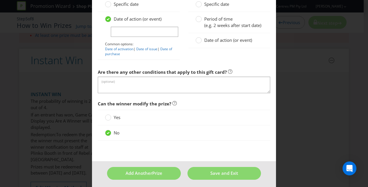
click at [192, 129] on div "No" at bounding box center [184, 132] width 158 height 6
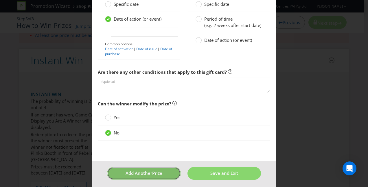
click at [141, 172] on span "Add Another" at bounding box center [139, 173] width 27 height 6
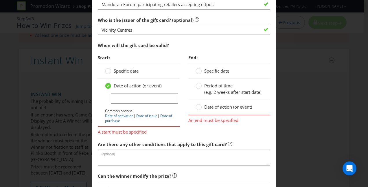
scroll to position [480, 0]
click at [105, 114] on link "Date of activation" at bounding box center [119, 115] width 28 height 5
type input "Date of activation"
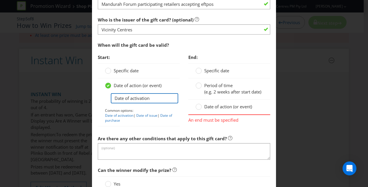
click at [129, 96] on input "Date of activation" at bounding box center [144, 98] width 67 height 10
click at [108, 85] on circle at bounding box center [108, 86] width 6 height 6
click at [0, 0] on input "Date of action (or event)" at bounding box center [0, 0] width 0 height 0
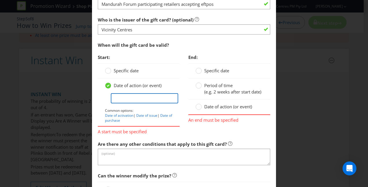
click at [118, 96] on input "text" at bounding box center [144, 98] width 67 height 10
click at [115, 113] on link "Date of activation" at bounding box center [119, 115] width 28 height 5
type input "Date of activation"
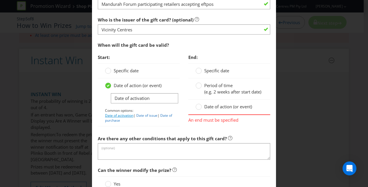
drag, startPoint x: 115, startPoint y: 112, endPoint x: 107, endPoint y: 113, distance: 8.5
click at [107, 113] on link "Date of activation" at bounding box center [119, 115] width 28 height 5
click at [198, 109] on circle at bounding box center [199, 107] width 6 height 6
click at [0, 0] on input "Date of action (or event)" at bounding box center [0, 0] width 0 height 0
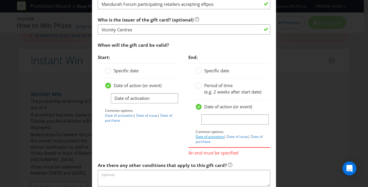
click at [206, 139] on link "Date of activation" at bounding box center [210, 136] width 28 height 5
type input "Date of activation"
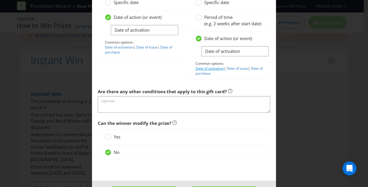
scroll to position [573, 0]
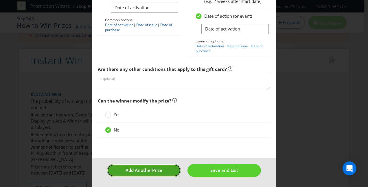
click at [155, 168] on span "Prize" at bounding box center [157, 170] width 10 height 6
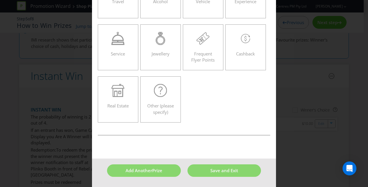
scroll to position [25, 0]
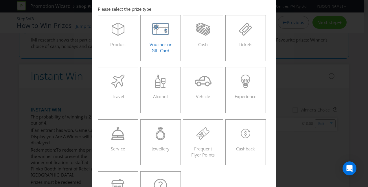
click at [154, 36] on div "Voucher or Gift Card" at bounding box center [161, 36] width 28 height 26
click at [0, 0] on input "Voucher or Gift Card" at bounding box center [0, 0] width 0 height 0
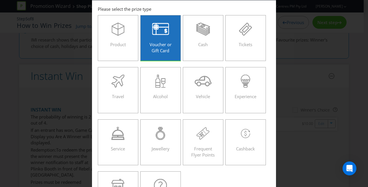
click at [154, 36] on div "Voucher or Gift Card" at bounding box center [161, 36] width 28 height 26
click at [0, 0] on input "Voucher or Gift Card" at bounding box center [0, 0] width 0 height 0
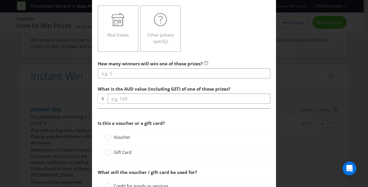
scroll to position [189, 0]
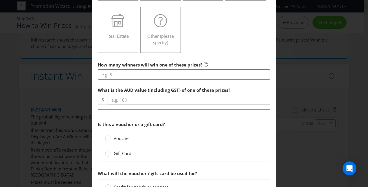
click at [109, 73] on input "number" at bounding box center [184, 74] width 173 height 10
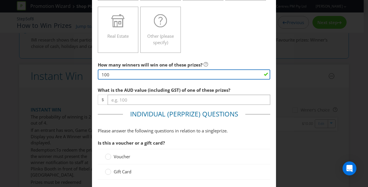
type input "100"
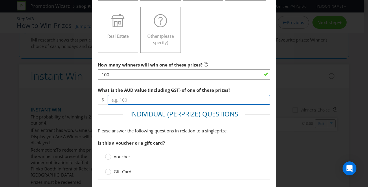
click at [119, 103] on input "number" at bounding box center [189, 99] width 163 height 10
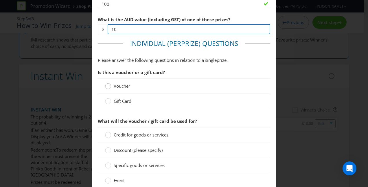
scroll to position [263, 0]
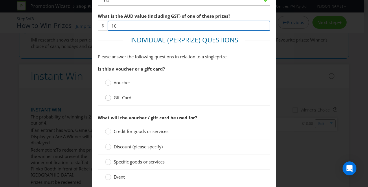
type input "10"
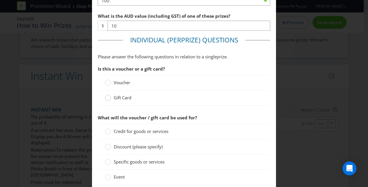
click at [107, 98] on circle at bounding box center [108, 98] width 6 height 6
click at [0, 0] on input "Gift Card" at bounding box center [0, 0] width 0 height 0
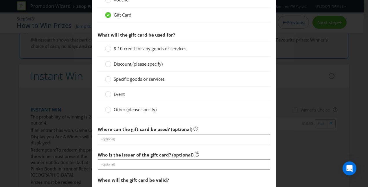
scroll to position [346, 0]
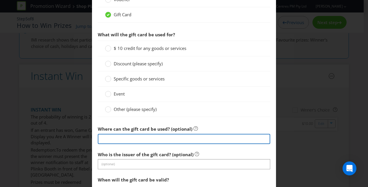
click at [107, 138] on input "text" at bounding box center [184, 139] width 173 height 10
type input "Timezone Powercards"
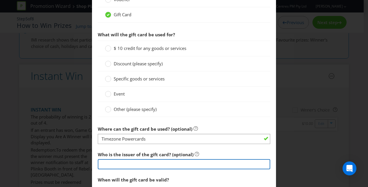
click at [107, 163] on input "text" at bounding box center [184, 164] width 173 height 10
click at [159, 160] on input "Timezone Mandurah" at bounding box center [184, 164] width 173 height 10
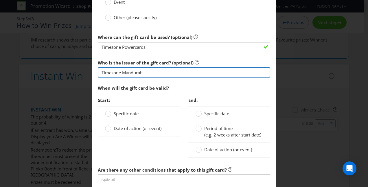
scroll to position [448, 0]
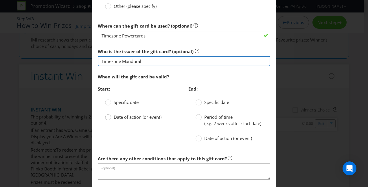
type input "Timezone Mandurah"
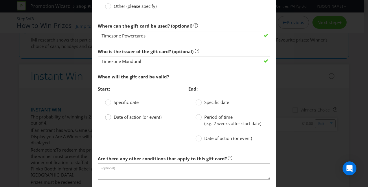
click at [107, 115] on circle at bounding box center [108, 117] width 6 height 6
click at [0, 0] on input "Date of action (or event)" at bounding box center [0, 0] width 0 height 0
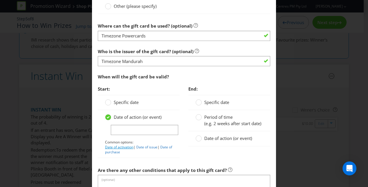
click at [112, 145] on link "Date of activation" at bounding box center [119, 146] width 28 height 5
type input "Date of activation"
click at [197, 141] on circle at bounding box center [199, 138] width 6 height 6
click at [0, 0] on input "Date of action (or event)" at bounding box center [0, 0] width 0 height 0
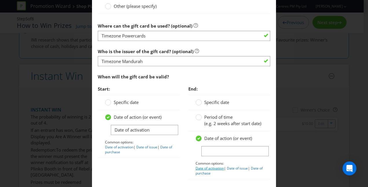
click at [199, 170] on link "Date of activation" at bounding box center [210, 167] width 28 height 5
type input "Date of activation"
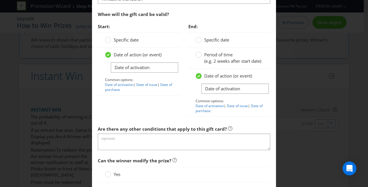
scroll to position [511, 0]
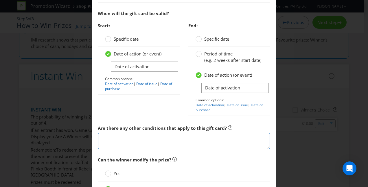
click at [112, 144] on textarea at bounding box center [184, 140] width 173 height 17
type textarea "T"
click at [175, 142] on textarea "Valid at Timezone Mandurah only" at bounding box center [184, 140] width 173 height 17
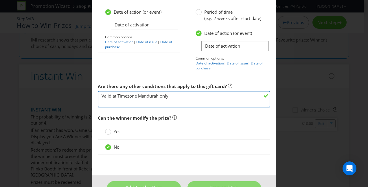
scroll to position [573, 0]
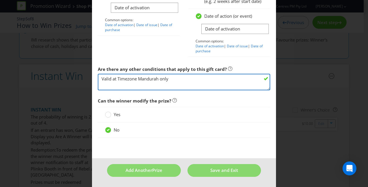
type textarea "Valid at Timezone Mandurah only"
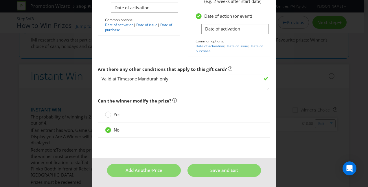
click at [179, 132] on div "No" at bounding box center [184, 130] width 158 height 6
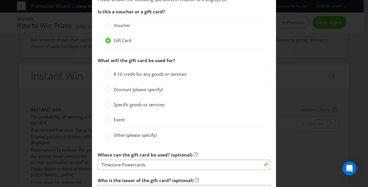
scroll to position [318, 0]
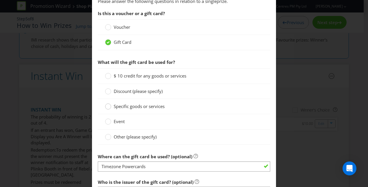
click at [108, 104] on div at bounding box center [108, 104] width 3 height 3
click at [0, 0] on input "Specific goods or services" at bounding box center [0, 0] width 0 height 0
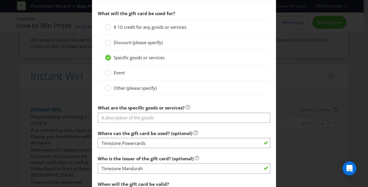
scroll to position [378, 0]
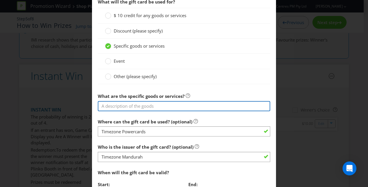
click at [114, 104] on input "text" at bounding box center [184, 106] width 173 height 10
type input "Powercard"
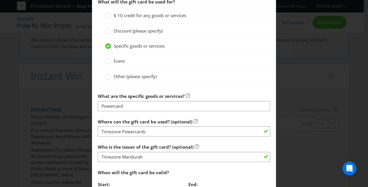
click at [160, 84] on div at bounding box center [184, 85] width 173 height 3
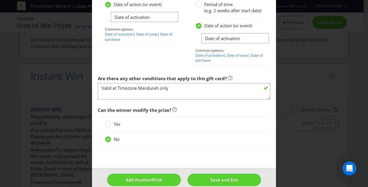
scroll to position [599, 0]
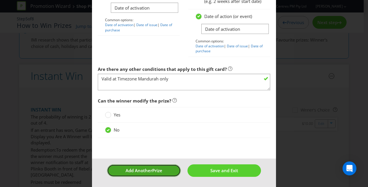
click at [142, 170] on span "Add Another" at bounding box center [139, 170] width 27 height 6
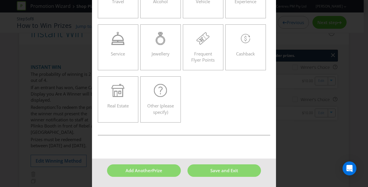
scroll to position [25, 0]
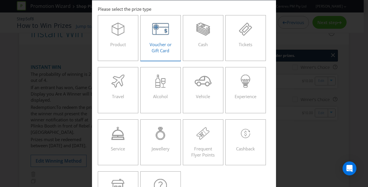
click at [157, 43] on span "Voucher or Gift Card" at bounding box center [161, 47] width 22 height 12
click at [0, 0] on input "Voucher or Gift Card" at bounding box center [0, 0] width 0 height 0
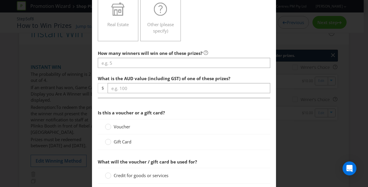
scroll to position [201, 0]
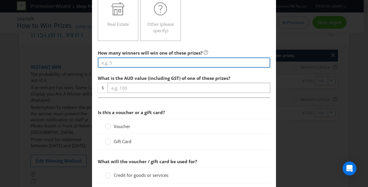
click at [107, 61] on input "number" at bounding box center [184, 62] width 173 height 10
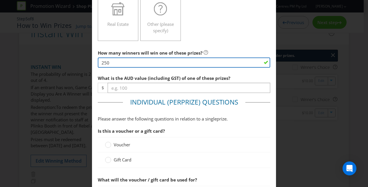
type input "250"
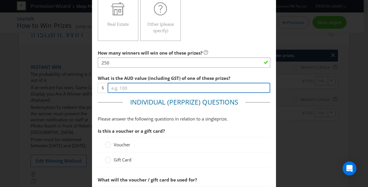
click at [115, 87] on input "number" at bounding box center [189, 88] width 163 height 10
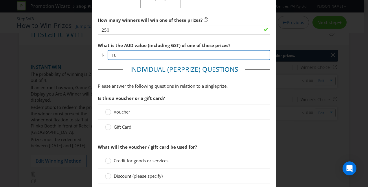
scroll to position [237, 0]
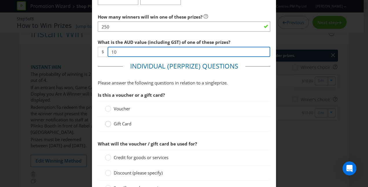
type input "10"
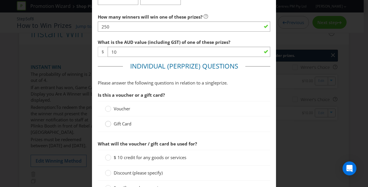
click at [106, 123] on circle at bounding box center [108, 124] width 6 height 6
click at [0, 0] on input "Gift Card" at bounding box center [0, 0] width 0 height 0
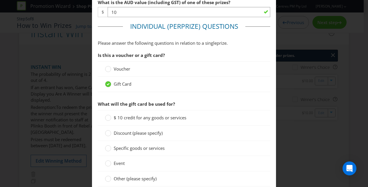
scroll to position [291, 0]
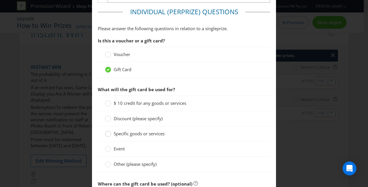
click at [107, 132] on circle at bounding box center [108, 134] width 6 height 6
click at [0, 0] on input "Specific goods or services" at bounding box center [0, 0] width 0 height 0
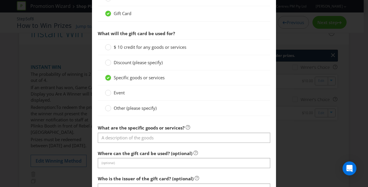
scroll to position [351, 0]
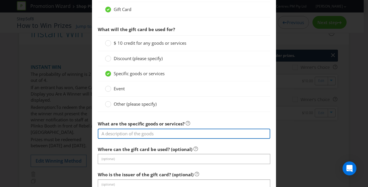
click at [115, 133] on input "text" at bounding box center [184, 133] width 173 height 10
type input "Lunch on us Giftcards"
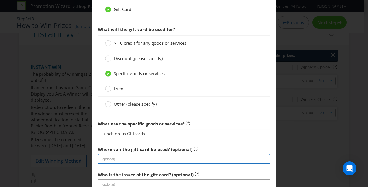
click at [112, 156] on input "text" at bounding box center [184, 159] width 173 height 10
type input "Mandurah Forum participating retailers accepting eftpos"
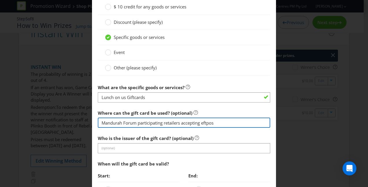
scroll to position [387, 0]
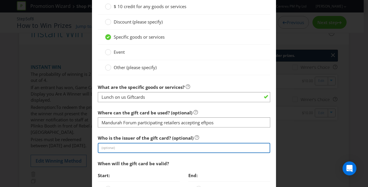
click at [122, 147] on input "text" at bounding box center [184, 147] width 173 height 10
type input "Vicinity"
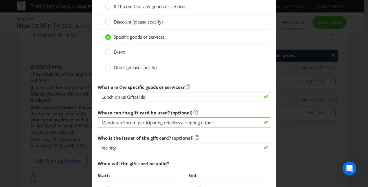
click at [221, 72] on div "Other (please specify)" at bounding box center [184, 67] width 173 height 15
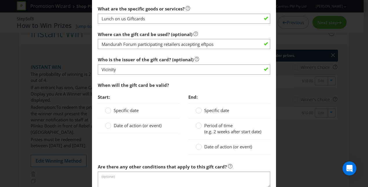
scroll to position [469, 0]
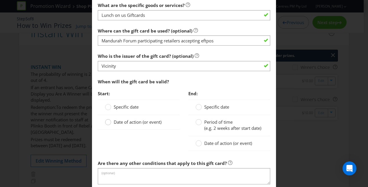
click at [107, 119] on div at bounding box center [108, 119] width 3 height 3
click at [0, 0] on input "Date of action (or event)" at bounding box center [0, 0] width 0 height 0
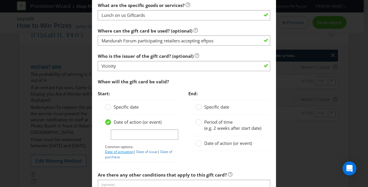
click at [108, 149] on link "Date of activation" at bounding box center [119, 151] width 28 height 5
type input "Date of activation"
click at [196, 146] on circle at bounding box center [199, 143] width 6 height 6
click at [0, 0] on input "Date of action (or event)" at bounding box center [0, 0] width 0 height 0
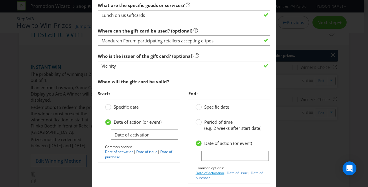
click at [203, 175] on link "Date of activation" at bounding box center [210, 172] width 28 height 5
type input "Date of activation"
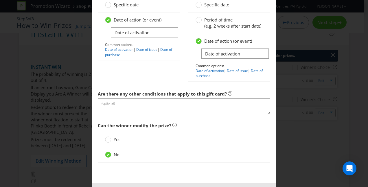
scroll to position [599, 0]
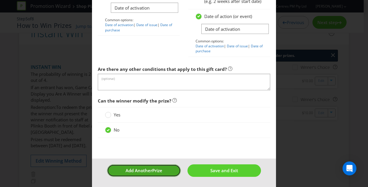
click at [148, 171] on span "Add Another" at bounding box center [139, 170] width 27 height 6
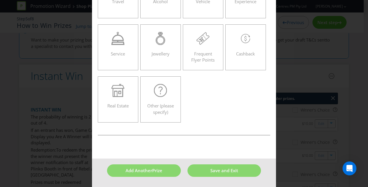
scroll to position [25, 0]
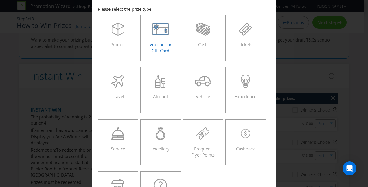
click at [155, 45] on span "Voucher or Gift Card" at bounding box center [161, 47] width 22 height 12
click at [0, 0] on input "Voucher or Gift Card" at bounding box center [0, 0] width 0 height 0
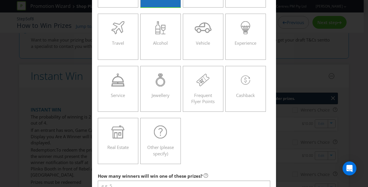
scroll to position [108, 0]
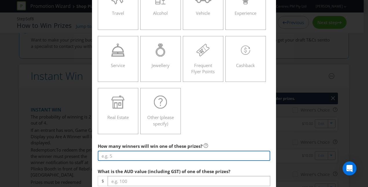
click at [105, 155] on input "number" at bounding box center [184, 155] width 173 height 10
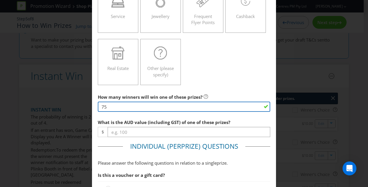
scroll to position [157, 0]
type input "75"
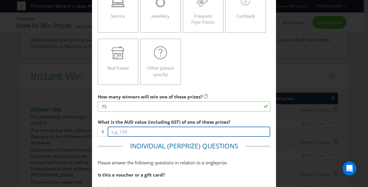
click at [119, 131] on input "number" at bounding box center [189, 131] width 163 height 10
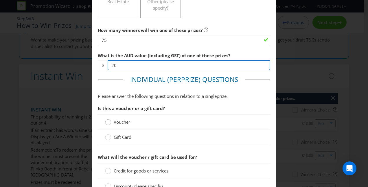
scroll to position [224, 0]
type input "20"
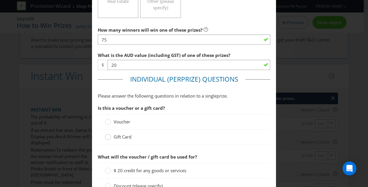
click at [108, 136] on circle at bounding box center [108, 137] width 6 height 6
click at [0, 0] on input "Gift Card" at bounding box center [0, 0] width 0 height 0
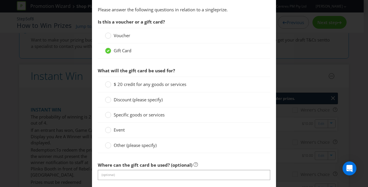
scroll to position [310, 0]
click at [107, 82] on circle at bounding box center [108, 84] width 6 height 6
click at [0, 0] on input "$ 20 credit for any goods or services" at bounding box center [0, 0] width 0 height 0
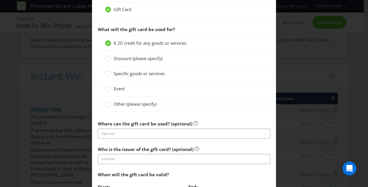
scroll to position [351, 0]
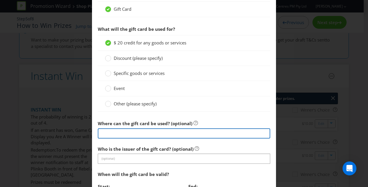
click at [114, 133] on input "text" at bounding box center [184, 133] width 173 height 10
type input "Mandurah Forum participating retailers accepting eftpos"
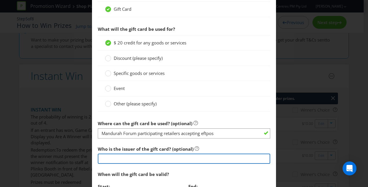
click at [110, 155] on input "text" at bounding box center [184, 158] width 173 height 10
type input "Vicinity Centres"
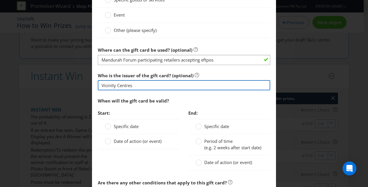
scroll to position [425, 0]
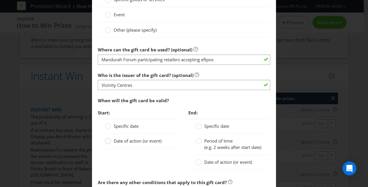
click at [107, 137] on div at bounding box center [108, 138] width 3 height 3
click at [0, 0] on input "Date of action (or event)" at bounding box center [0, 0] width 0 height 0
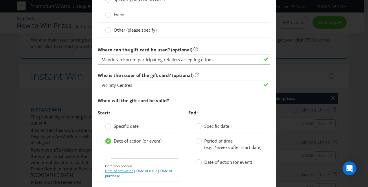
click at [111, 169] on link "Date of activation" at bounding box center [119, 170] width 28 height 5
type input "Date of activation"
click at [209, 165] on span "Date of action (or event)" at bounding box center [228, 162] width 48 height 6
click at [0, 0] on input "Date of action (or event)" at bounding box center [0, 0] width 0 height 0
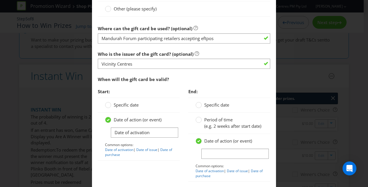
scroll to position [447, 0]
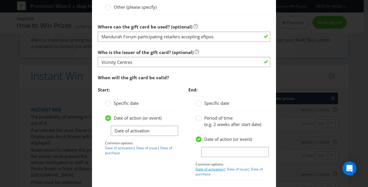
click at [206, 171] on link "Date of activation" at bounding box center [210, 168] width 28 height 5
type input "Date of activation"
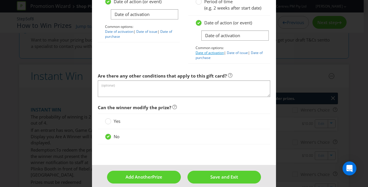
scroll to position [564, 0]
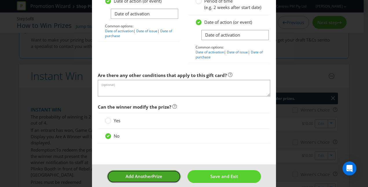
click at [151, 178] on button "Add Another Prize" at bounding box center [144, 176] width 74 height 12
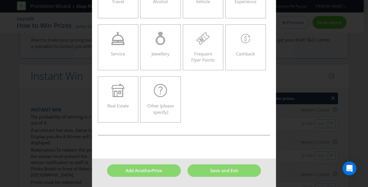
scroll to position [25, 0]
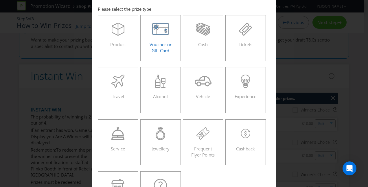
click at [157, 38] on div "Voucher or Gift Card" at bounding box center [161, 36] width 28 height 26
click at [0, 0] on input "Voucher or Gift Card" at bounding box center [0, 0] width 0 height 0
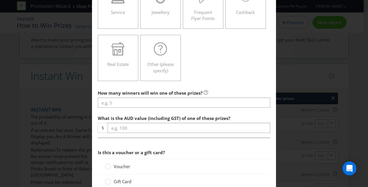
scroll to position [162, 0]
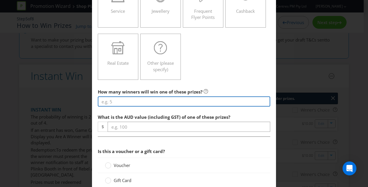
click at [112, 102] on input "number" at bounding box center [184, 101] width 173 height 10
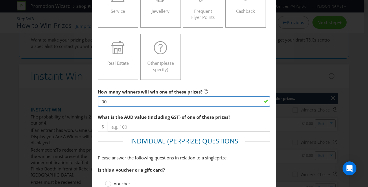
type input "30"
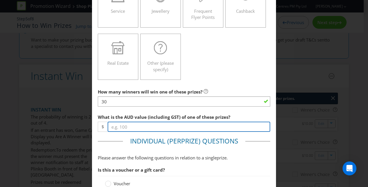
click at [120, 126] on input "number" at bounding box center [189, 126] width 163 height 10
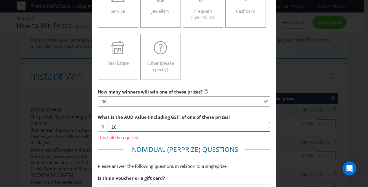
type input "20"
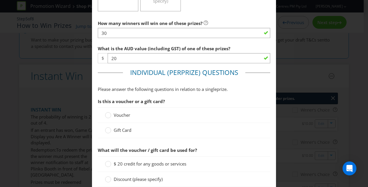
scroll to position [231, 0]
click at [107, 131] on circle at bounding box center [108, 130] width 6 height 6
click at [0, 0] on input "Gift Card" at bounding box center [0, 0] width 0 height 0
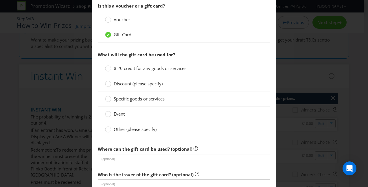
scroll to position [327, 0]
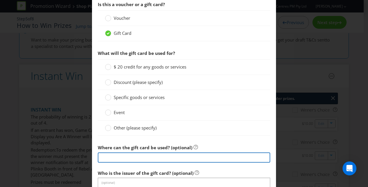
click at [107, 156] on input "text" at bounding box center [184, 157] width 173 height 10
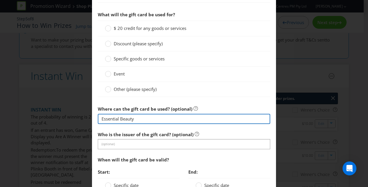
scroll to position [369, 0]
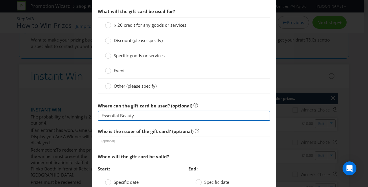
type input "Essential Beauty"
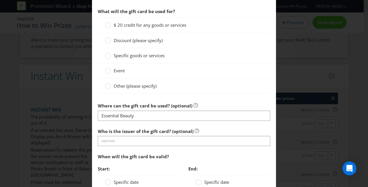
click at [104, 145] on div at bounding box center [184, 145] width 173 height 1
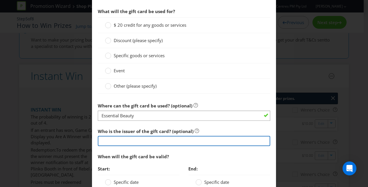
click at [104, 141] on input "text" at bounding box center [184, 141] width 173 height 10
click at [162, 143] on input "Essential Beauty" at bounding box center [184, 141] width 173 height 10
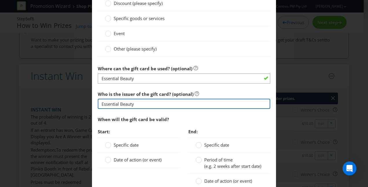
scroll to position [412, 0]
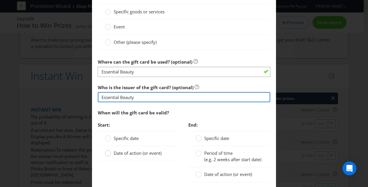
type input "Essential Beauty"
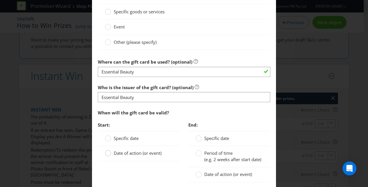
click at [107, 151] on circle at bounding box center [108, 153] width 6 height 6
click at [0, 0] on input "Date of action (or event)" at bounding box center [0, 0] width 0 height 0
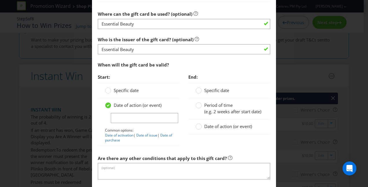
scroll to position [468, 0]
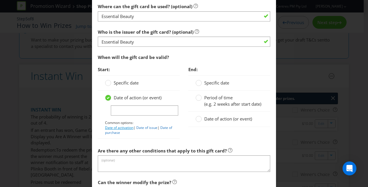
click at [112, 125] on link "Date of activation" at bounding box center [119, 127] width 28 height 5
type input "Date of activation"
click at [198, 122] on circle at bounding box center [199, 119] width 6 height 6
click at [0, 0] on input "Date of action (or event)" at bounding box center [0, 0] width 0 height 0
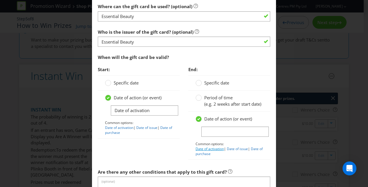
click at [202, 151] on link "Date of activation" at bounding box center [210, 148] width 28 height 5
type input "Date of activation"
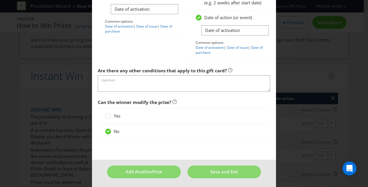
scroll to position [569, 0]
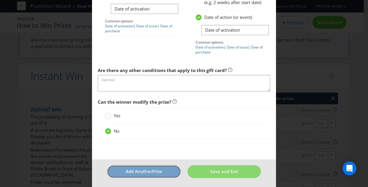
drag, startPoint x: 137, startPoint y: 178, endPoint x: 163, endPoint y: 117, distance: 66.6
click at [137, 177] on button "Add Another Prize" at bounding box center [144, 171] width 74 height 12
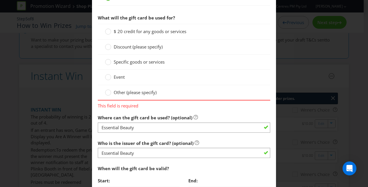
scroll to position [361, 0]
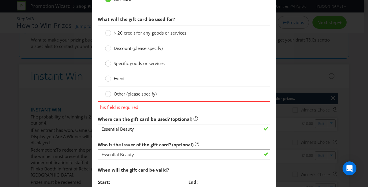
click at [107, 62] on circle at bounding box center [108, 64] width 6 height 6
click at [0, 0] on input "Specific goods or services" at bounding box center [0, 0] width 0 height 0
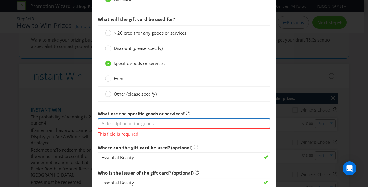
click at [105, 124] on input "text" at bounding box center [184, 123] width 173 height 10
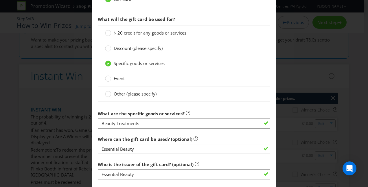
click at [231, 111] on div "What are the specific goods or services? Beauty Treatments" at bounding box center [184, 117] width 173 height 21
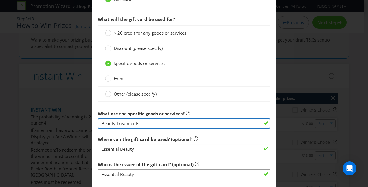
click at [138, 122] on input "Beauty Treatments" at bounding box center [184, 123] width 173 height 10
type input "Beauty Treatment or Service"
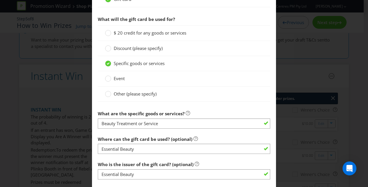
click at [195, 128] on section "Is this a voucher or a gift card? Voucher Gift Card What will the gift card be …" at bounding box center [184, 145] width 173 height 361
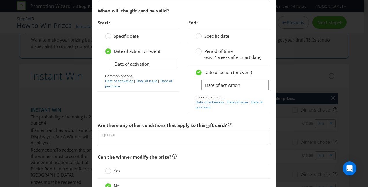
scroll to position [599, 0]
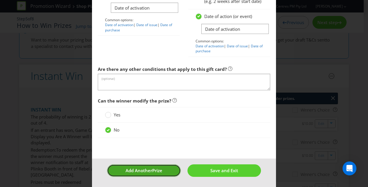
click at [136, 169] on span "Add Another" at bounding box center [139, 170] width 27 height 6
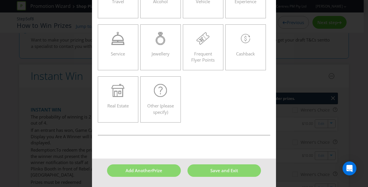
scroll to position [25, 0]
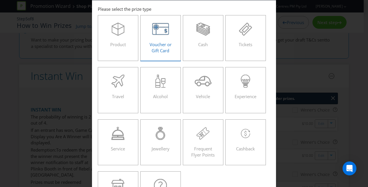
click at [154, 40] on div "Voucher or Gift Card" at bounding box center [161, 36] width 28 height 26
click at [0, 0] on input "Voucher or Gift Card" at bounding box center [0, 0] width 0 height 0
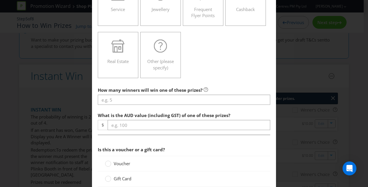
scroll to position [164, 0]
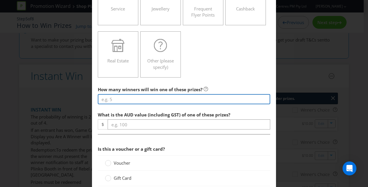
click at [106, 98] on input "number" at bounding box center [184, 99] width 173 height 10
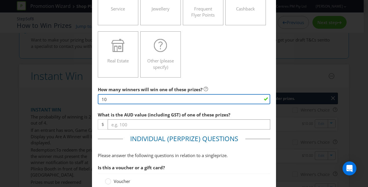
type input "10"
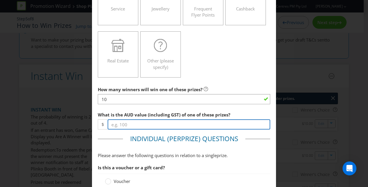
click at [122, 127] on input "number" at bounding box center [189, 124] width 163 height 10
type input "20"
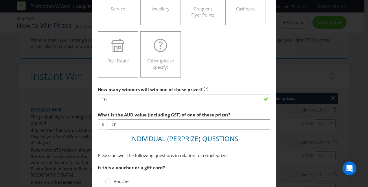
click at [123, 135] on legend "Individual (Per Prize ) Questions" at bounding box center [184, 138] width 123 height 9
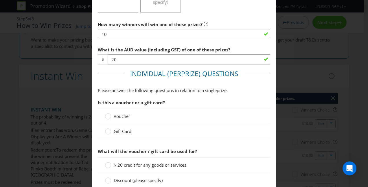
scroll to position [232, 0]
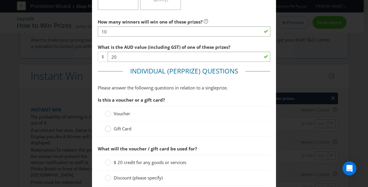
click at [107, 127] on circle at bounding box center [108, 129] width 6 height 6
click at [0, 0] on input "Gift Card" at bounding box center [0, 0] width 0 height 0
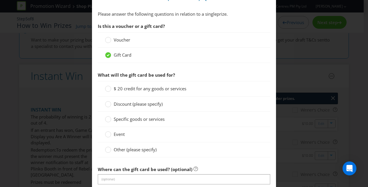
scroll to position [309, 0]
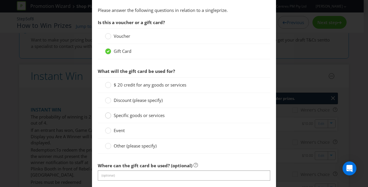
click at [108, 113] on div at bounding box center [108, 113] width 3 height 3
click at [0, 0] on input "Specific goods or services" at bounding box center [0, 0] width 0 height 0
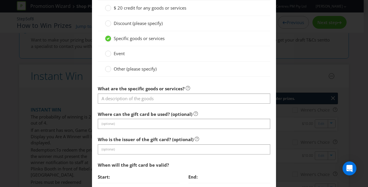
scroll to position [386, 0]
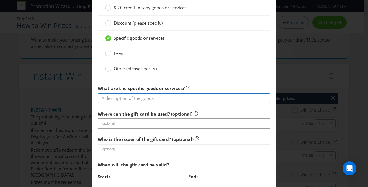
click at [106, 98] on input "text" at bounding box center [184, 98] width 173 height 10
type input "Instore purchase"
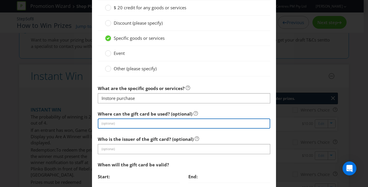
click at [104, 121] on input "text" at bounding box center [184, 123] width 173 height 10
type input "Taking Shape Mandurah"
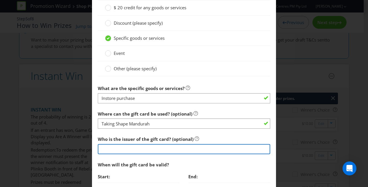
click at [107, 147] on input "text" at bounding box center [184, 149] width 173 height 10
click at [125, 151] on input "Taking Shape Mandurah" at bounding box center [184, 149] width 173 height 10
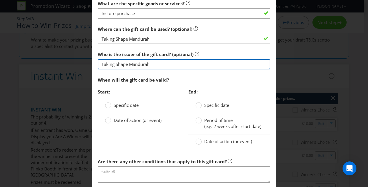
scroll to position [471, 0]
type input "Taking Shape Mandurah"
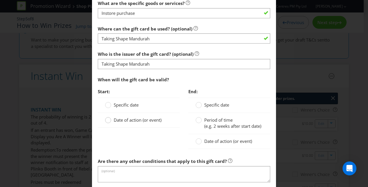
click at [108, 117] on circle at bounding box center [108, 120] width 6 height 6
click at [0, 0] on input "Date of action (or event)" at bounding box center [0, 0] width 0 height 0
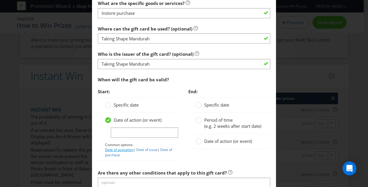
click at [120, 147] on link "Date of activation" at bounding box center [119, 149] width 28 height 5
type input "Date of activation"
click at [208, 144] on span "Date of action (or event)" at bounding box center [228, 141] width 48 height 6
click at [0, 0] on input "Date of action (or event)" at bounding box center [0, 0] width 0 height 0
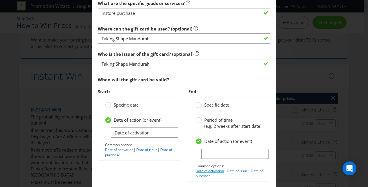
click at [204, 173] on link "Date of activation" at bounding box center [210, 170] width 28 height 5
type input "Date of activation"
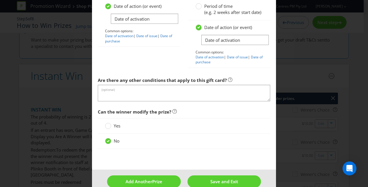
scroll to position [599, 0]
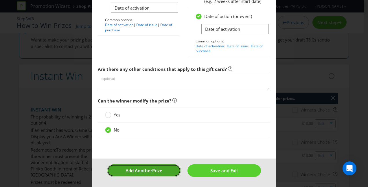
click at [144, 172] on span "Add Another" at bounding box center [139, 170] width 27 height 6
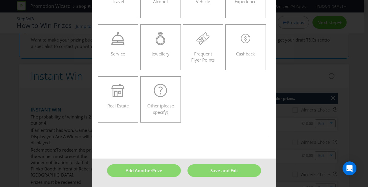
scroll to position [25, 0]
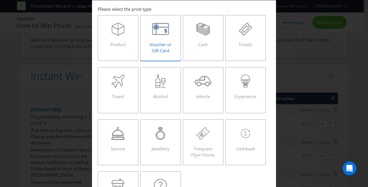
click at [161, 33] on icon at bounding box center [160, 29] width 17 height 13
click at [0, 0] on input "Voucher or Gift Card" at bounding box center [0, 0] width 0 height 0
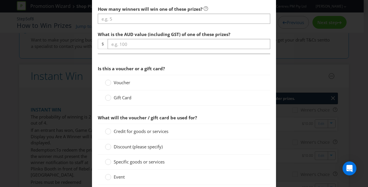
scroll to position [246, 0]
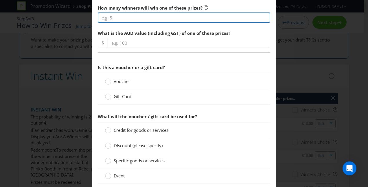
click at [112, 14] on input "number" at bounding box center [184, 17] width 173 height 10
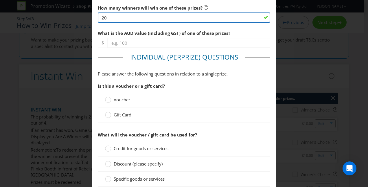
type input "20"
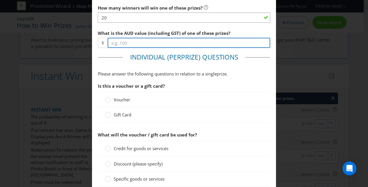
click at [116, 41] on input "number" at bounding box center [189, 43] width 163 height 10
type input "50"
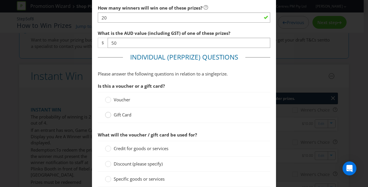
click at [107, 113] on circle at bounding box center [108, 115] width 6 height 6
click at [0, 0] on input "Gift Card" at bounding box center [0, 0] width 0 height 0
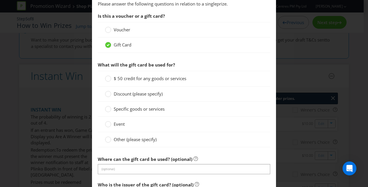
scroll to position [316, 0]
click at [105, 77] on circle at bounding box center [108, 78] width 6 height 6
click at [0, 0] on input "$ 50 credit for any goods or services" at bounding box center [0, 0] width 0 height 0
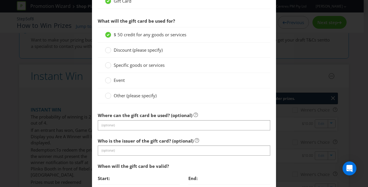
scroll to position [360, 0]
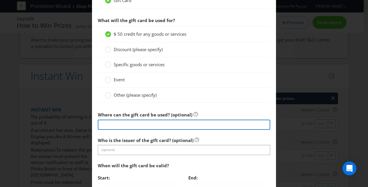
click at [110, 121] on input "text" at bounding box center [184, 124] width 173 height 10
type input "Mandurah Forum participating retailers accepting eftpos"
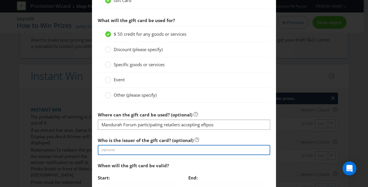
click at [111, 145] on input "text" at bounding box center [184, 150] width 173 height 10
type input "Vicinity Centres"
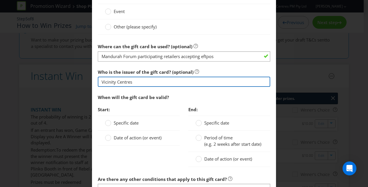
scroll to position [428, 0]
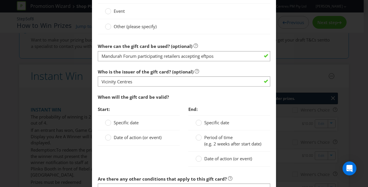
click at [118, 139] on div "Date of action (or event)" at bounding box center [139, 137] width 82 height 15
click at [116, 135] on span "Date of action (or event)" at bounding box center [138, 137] width 48 height 6
click at [0, 0] on input "Date of action (or event)" at bounding box center [0, 0] width 0 height 0
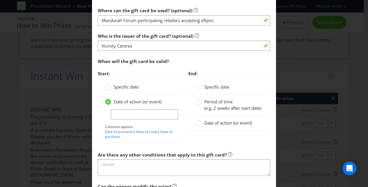
scroll to position [469, 0]
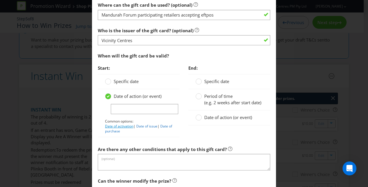
click at [112, 123] on link "Date of activation" at bounding box center [119, 125] width 28 height 5
type input "Date of activation"
click at [219, 120] on span "Date of action (or event)" at bounding box center [228, 117] width 48 height 6
click at [0, 0] on input "Date of action (or event)" at bounding box center [0, 0] width 0 height 0
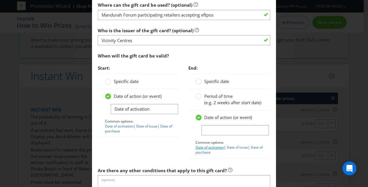
click at [205, 149] on link "Date of activation" at bounding box center [210, 147] width 28 height 5
type input "Date of activation"
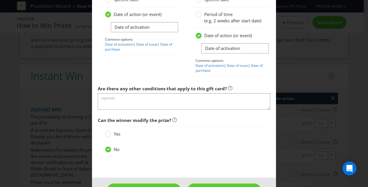
scroll to position [573, 0]
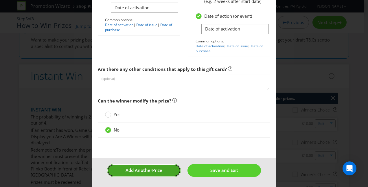
click at [137, 174] on button "Add Another Prize" at bounding box center [144, 170] width 74 height 12
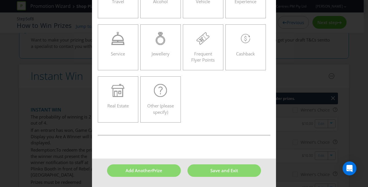
scroll to position [25, 0]
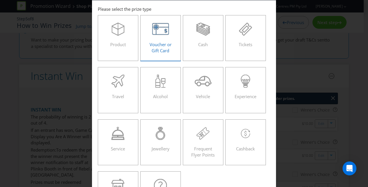
click at [161, 40] on div "Voucher or Gift Card" at bounding box center [161, 36] width 28 height 26
click at [0, 0] on input "Voucher or Gift Card" at bounding box center [0, 0] width 0 height 0
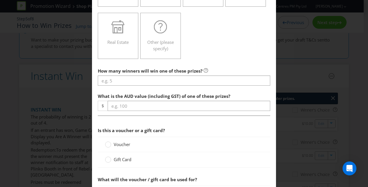
scroll to position [183, 0]
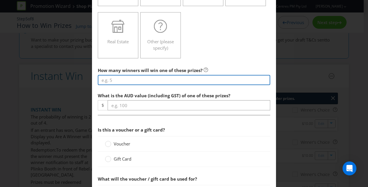
click at [121, 79] on input "number" at bounding box center [184, 80] width 173 height 10
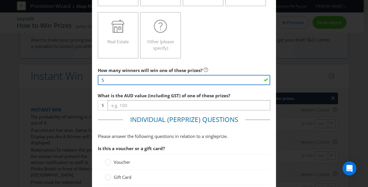
type input "5"
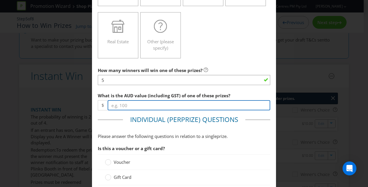
click at [119, 103] on input "number" at bounding box center [189, 105] width 163 height 10
type input "500"
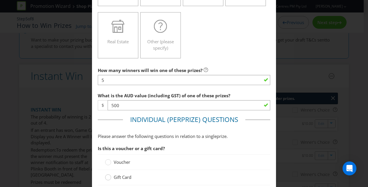
click at [107, 176] on circle at bounding box center [108, 177] width 6 height 6
click at [0, 0] on input "Gift Card" at bounding box center [0, 0] width 0 height 0
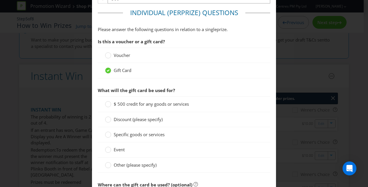
scroll to position [309, 0]
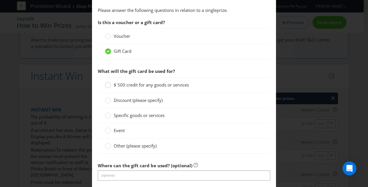
click at [107, 83] on div at bounding box center [108, 82] width 3 height 3
click at [0, 0] on input "$ 500 credit for any goods or services" at bounding box center [0, 0] width 0 height 0
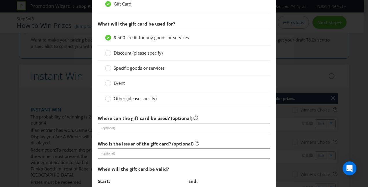
scroll to position [357, 0]
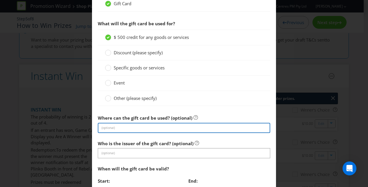
click at [124, 126] on input "text" at bounding box center [184, 128] width 173 height 10
type input "Mandurah Forum participating retailers accepting eftpos"
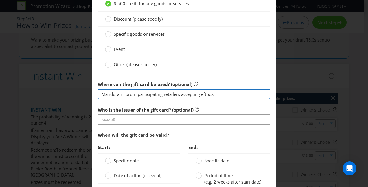
scroll to position [392, 0]
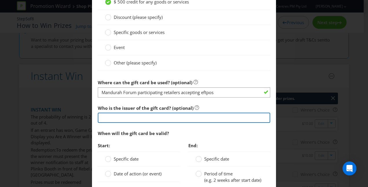
click at [120, 117] on input "text" at bounding box center [184, 117] width 173 height 10
type input "Vicinity Centres"
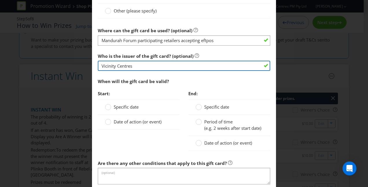
scroll to position [445, 0]
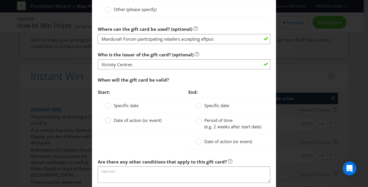
click at [108, 119] on circle at bounding box center [108, 120] width 6 height 6
click at [0, 0] on input "Date of action (or event)" at bounding box center [0, 0] width 0 height 0
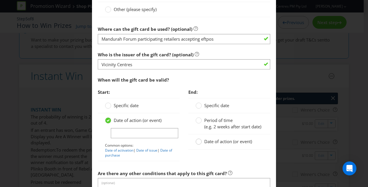
click at [198, 144] on circle at bounding box center [199, 141] width 6 height 6
click at [0, 0] on input "Date of action (or event)" at bounding box center [0, 0] width 0 height 0
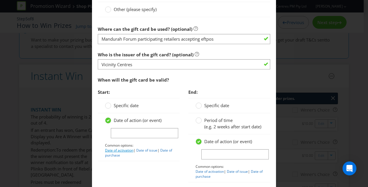
click at [121, 149] on link "Date of activation" at bounding box center [119, 149] width 28 height 5
type input "Date of activation"
click at [202, 173] on link "Date of activation" at bounding box center [210, 171] width 28 height 5
type input "Date of activation"
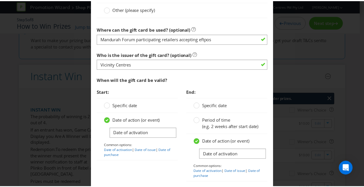
scroll to position [573, 0]
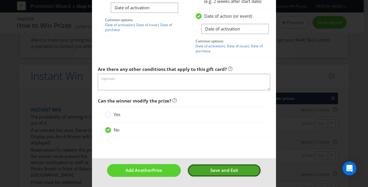
click at [204, 167] on button "Save and Exit" at bounding box center [225, 170] width 74 height 12
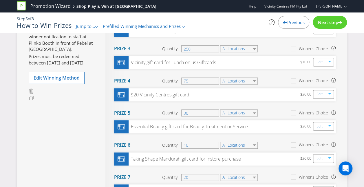
scroll to position [141, 0]
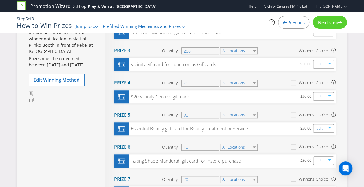
click at [324, 23] on span "Next step" at bounding box center [328, 22] width 20 height 6
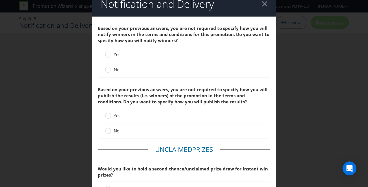
scroll to position [10, 0]
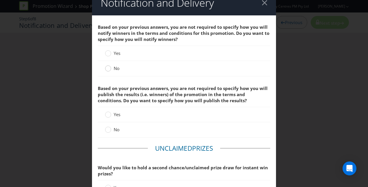
click at [107, 67] on div at bounding box center [108, 66] width 3 height 3
click at [0, 0] on input "No" at bounding box center [0, 0] width 0 height 0
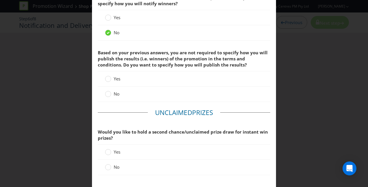
scroll to position [52, 0]
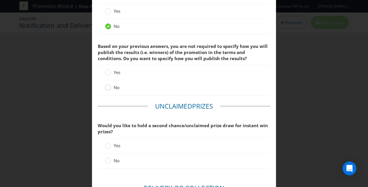
click at [108, 87] on circle at bounding box center [108, 88] width 6 height 6
click at [0, 0] on input "No" at bounding box center [0, 0] width 0 height 0
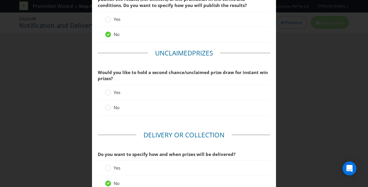
scroll to position [109, 0]
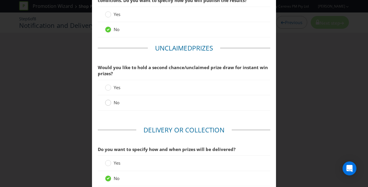
click at [109, 101] on circle at bounding box center [108, 103] width 6 height 6
click at [0, 0] on input "No" at bounding box center [0, 0] width 0 height 0
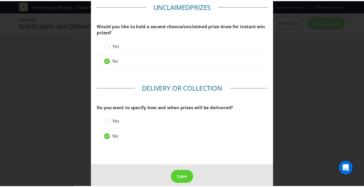
scroll to position [157, 0]
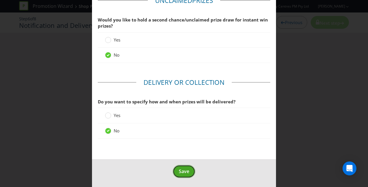
click at [180, 171] on span "Save" at bounding box center [184, 171] width 10 height 6
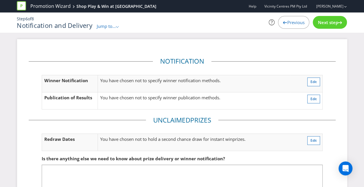
click at [332, 23] on span "Next step" at bounding box center [328, 22] width 20 height 6
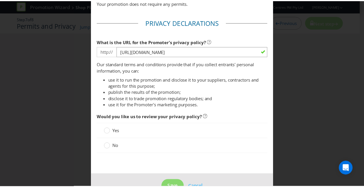
scroll to position [65, 0]
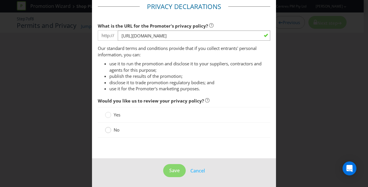
click at [107, 130] on circle at bounding box center [108, 130] width 6 height 6
click at [0, 0] on input "No" at bounding box center [0, 0] width 0 height 0
click at [173, 168] on span "Save" at bounding box center [174, 170] width 10 height 6
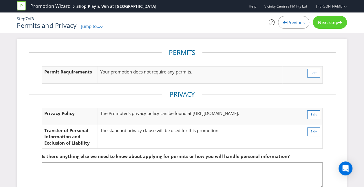
click at [321, 24] on span "Next step" at bounding box center [328, 22] width 20 height 6
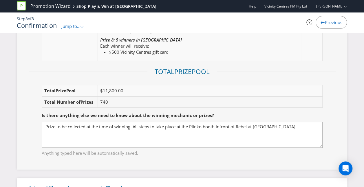
scroll to position [979, 0]
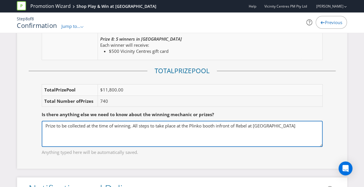
drag, startPoint x: 168, startPoint y: 142, endPoint x: 105, endPoint y: 128, distance: 64.1
click at [105, 128] on textarea "Prize to be collected at the time of winning. All steps to take place at the Pl…" at bounding box center [182, 133] width 281 height 26
click at [295, 123] on textarea "Prize to be collected at the time of winning. All steps to take place at the Pl…" at bounding box center [182, 133] width 281 height 26
click at [293, 121] on textarea "Prize to be collected at the time of winning. All steps to take place at the Pl…" at bounding box center [182, 133] width 281 height 26
drag, startPoint x: 83, startPoint y: 128, endPoint x: 54, endPoint y: 127, distance: 29.6
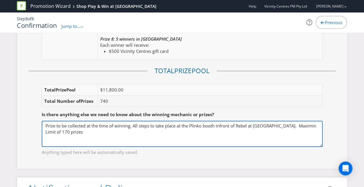
click at [83, 128] on textarea "Prize to be collected at the time of winning. All steps to take place at the Pl…" at bounding box center [182, 133] width 281 height 26
click at [47, 129] on textarea "Prize to be collected at the time of winning. All steps to take place at the Pl…" at bounding box center [182, 133] width 281 height 26
click at [82, 129] on textarea "Prize to be collected at the time of winning. All steps to take place at the Pl…" at bounding box center [182, 133] width 281 height 26
type textarea "Prize to be collected at the time of winning. All steps to take place at the Pl…"
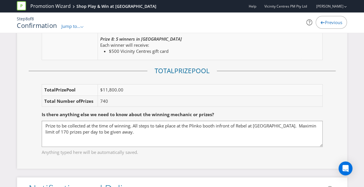
click at [279, 100] on fieldset "Is there anything else we need to know about the winning mechanic or prizes? Pr…" at bounding box center [182, 130] width 307 height 60
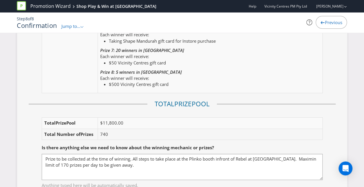
scroll to position [942, 0]
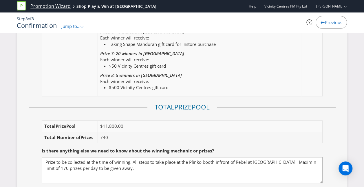
click at [54, 7] on link "Promotion Wizard" at bounding box center [50, 6] width 40 height 7
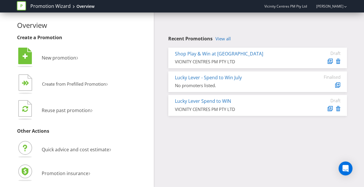
scroll to position [3, 0]
